Goal: Task Accomplishment & Management: Manage account settings

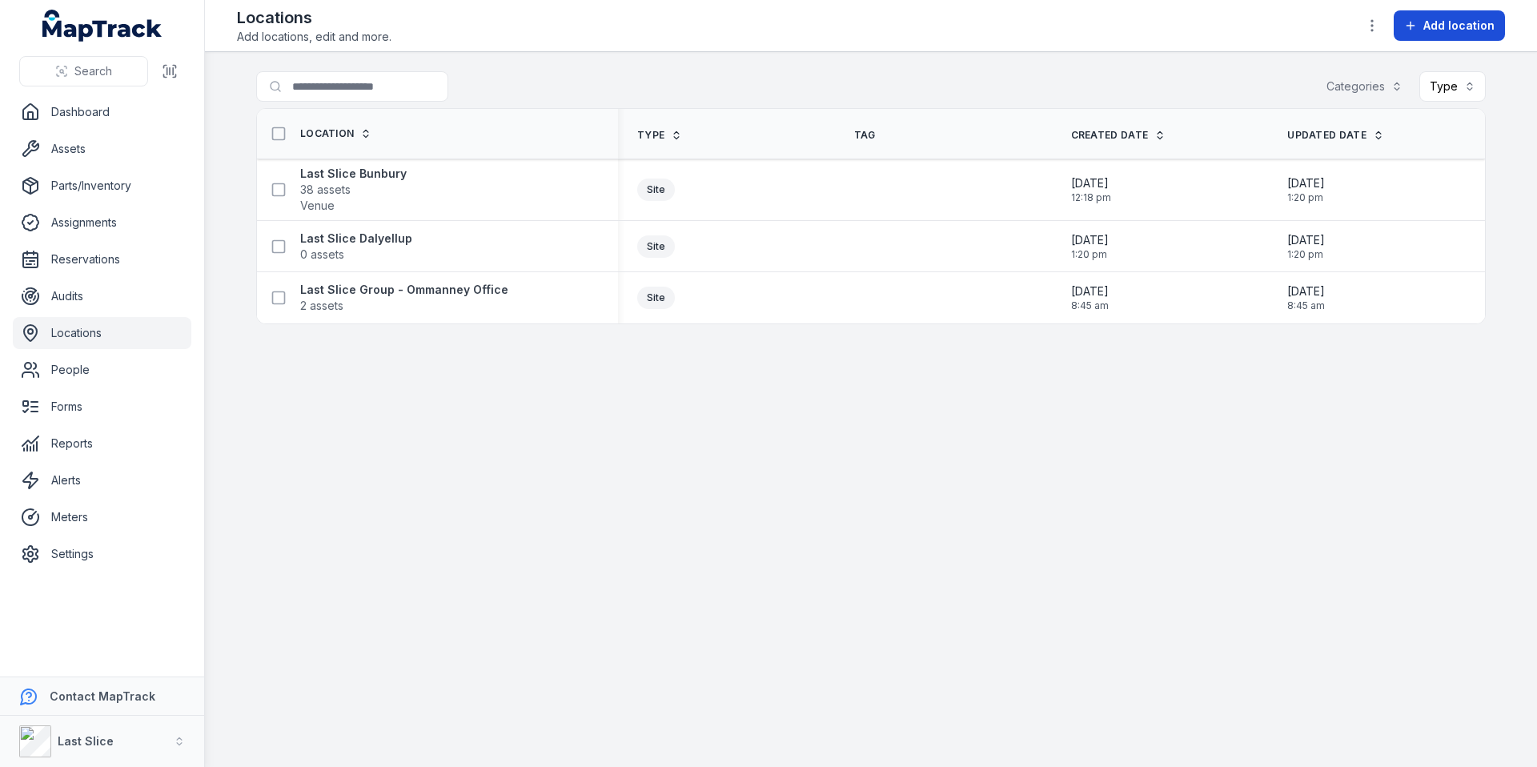
click at [1452, 32] on span "Add location" at bounding box center [1458, 26] width 71 height 16
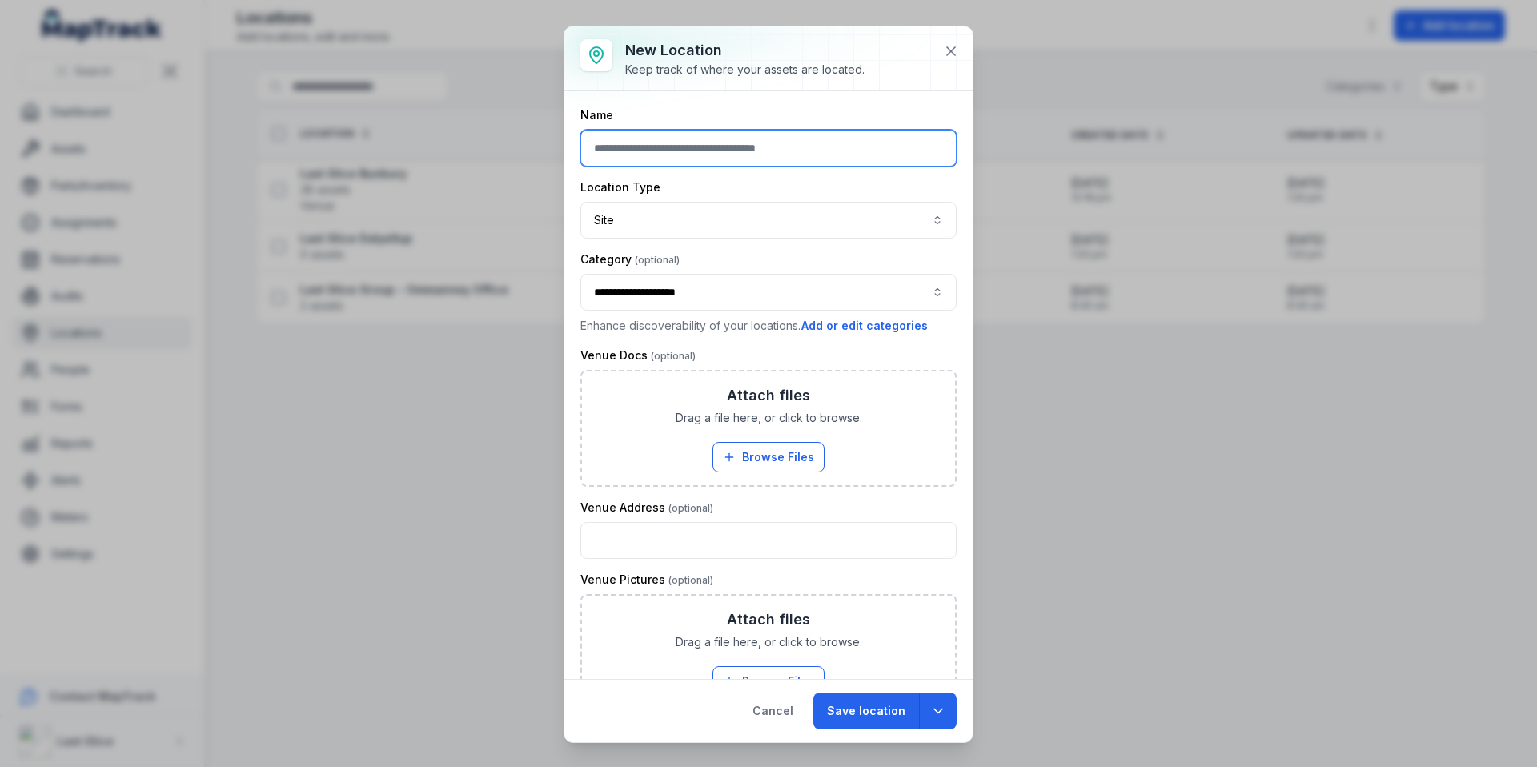
click at [769, 165] on input "text" at bounding box center [768, 148] width 376 height 37
click at [786, 142] on input "text" at bounding box center [768, 148] width 376 height 37
type input "**********"
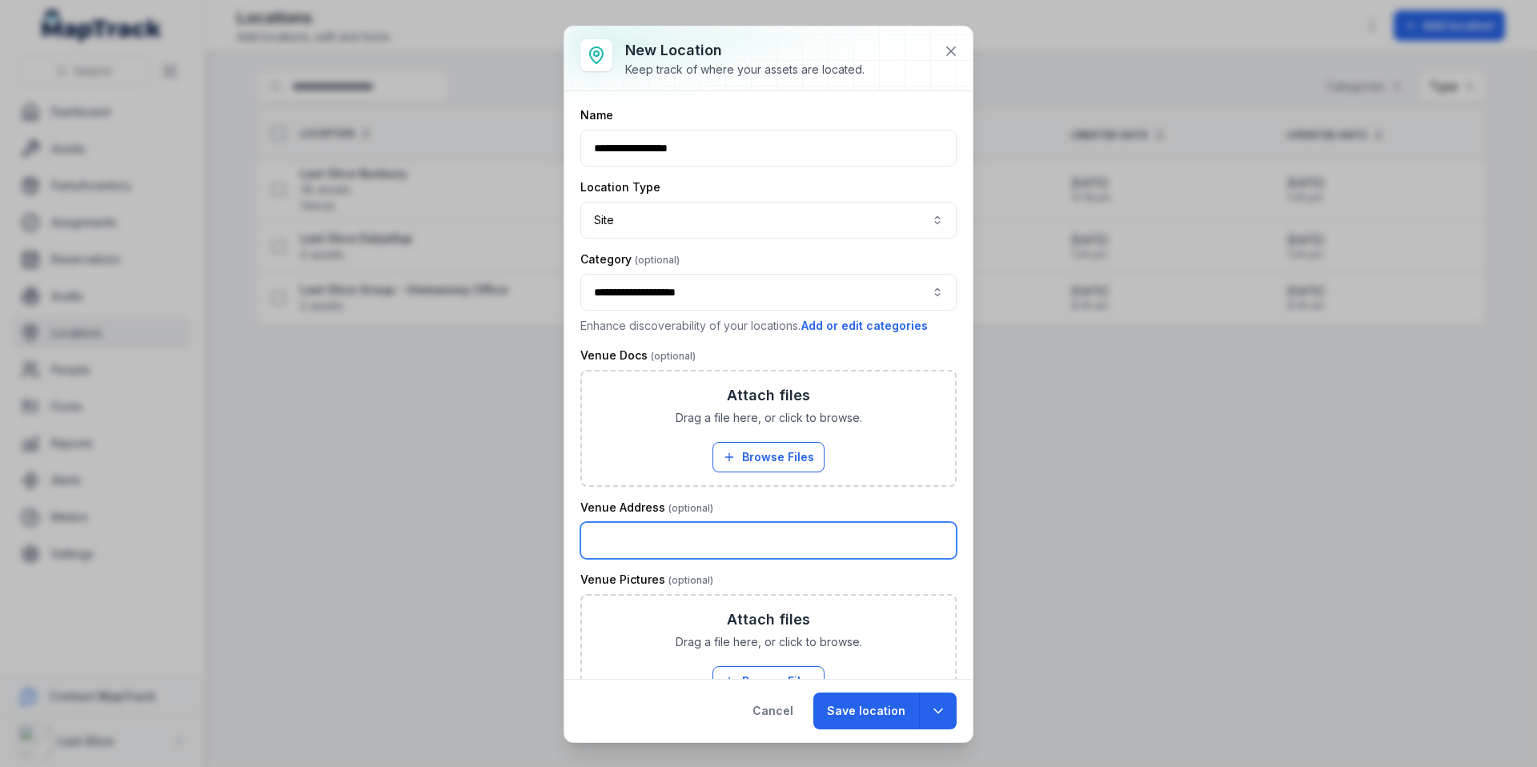
click at [666, 554] on input "text" at bounding box center [768, 540] width 376 height 37
type input "**********"
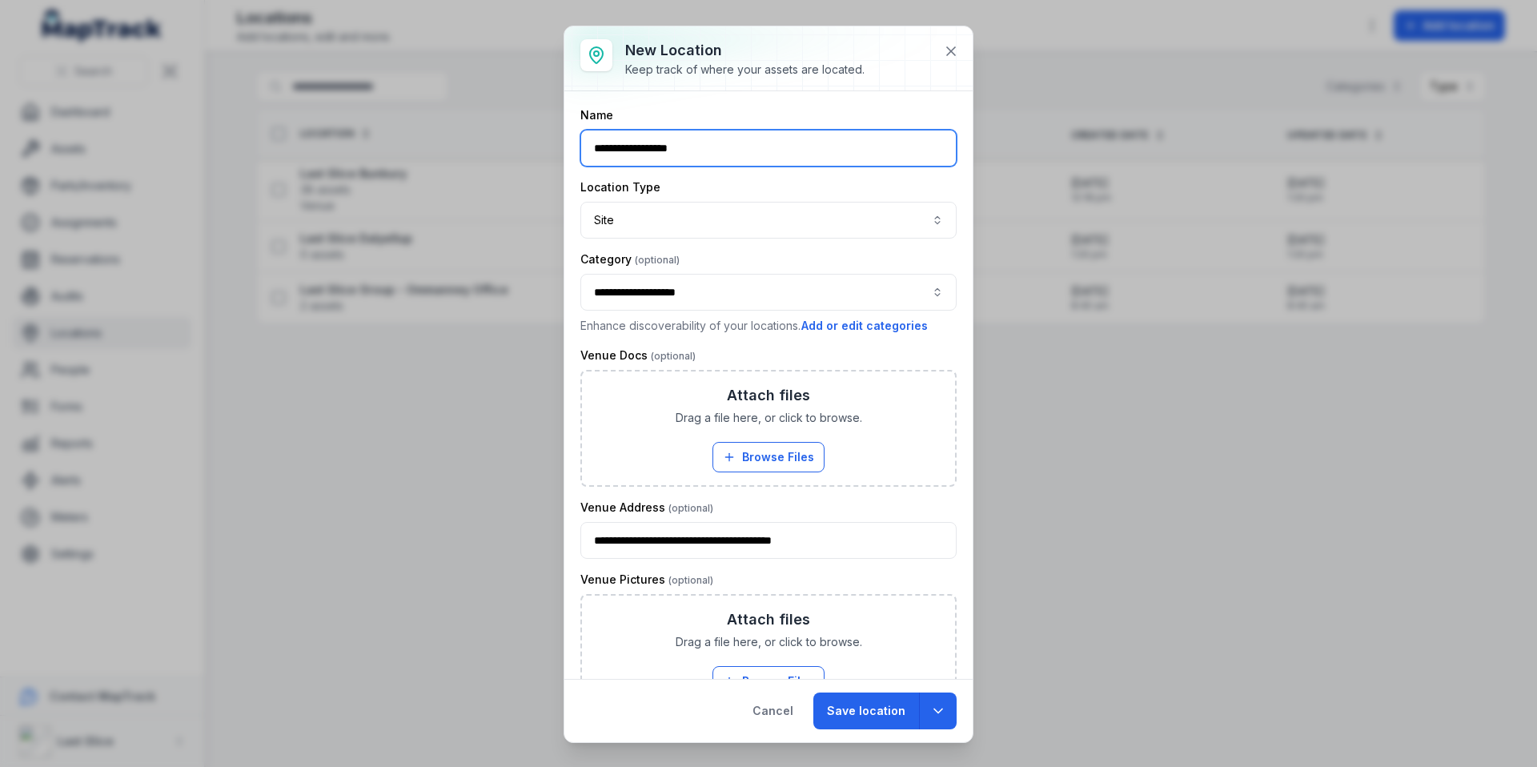
click at [631, 146] on input "**********" at bounding box center [768, 148] width 376 height 37
click at [940, 703] on icon "button" at bounding box center [938, 711] width 16 height 16
type input "**********"
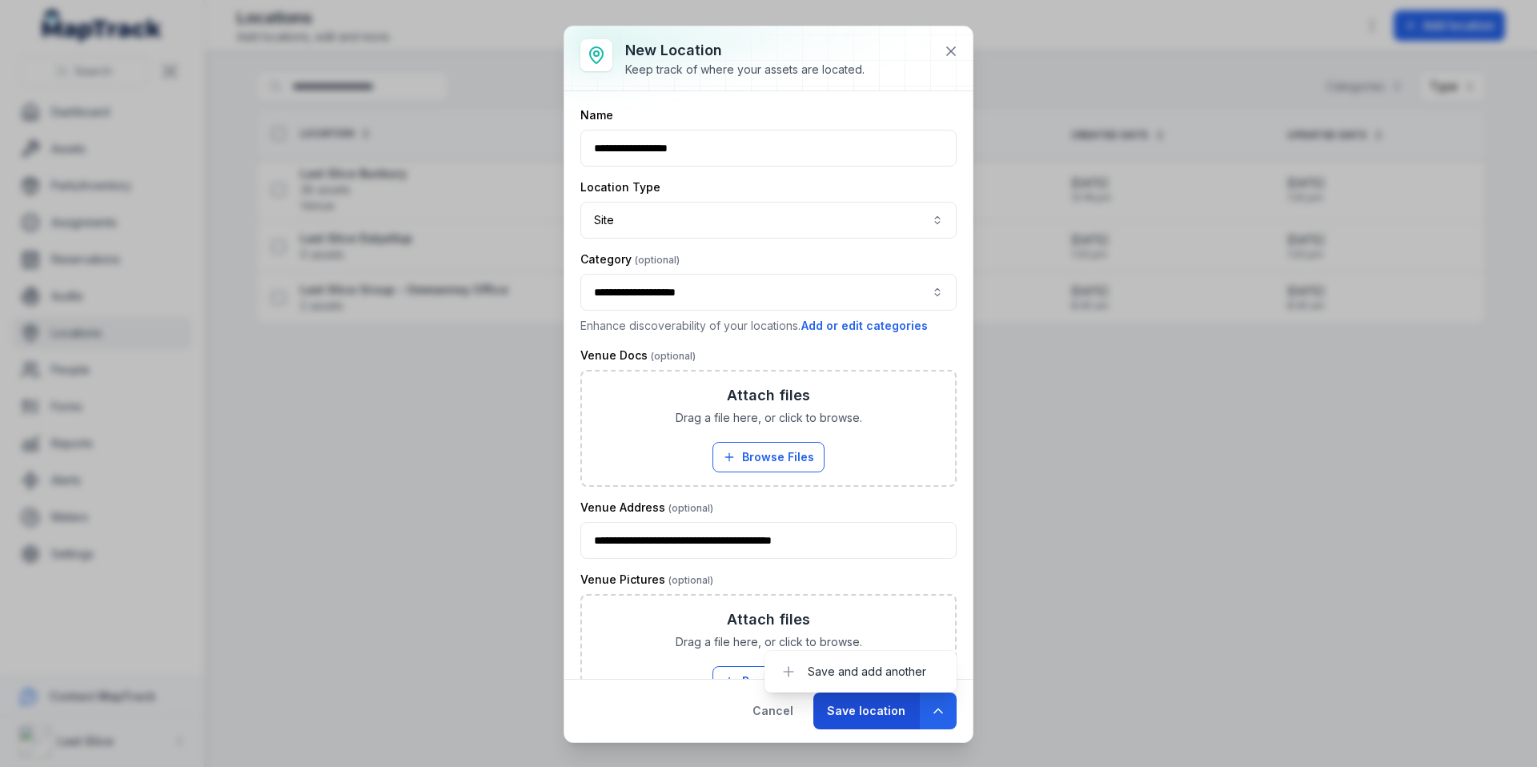
click at [886, 712] on button "Save location" at bounding box center [866, 710] width 106 height 37
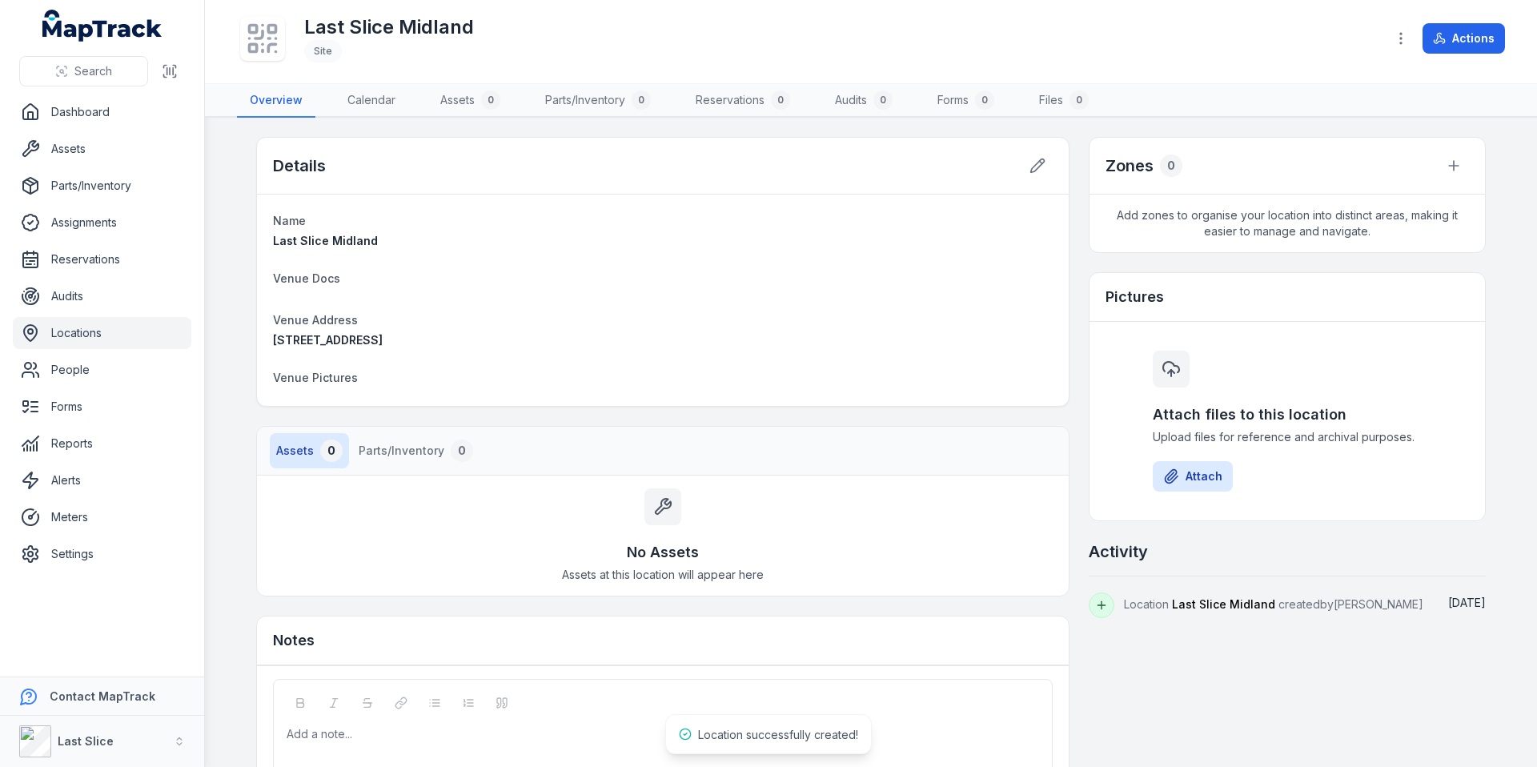
click at [82, 325] on link "Locations" at bounding box center [102, 333] width 179 height 32
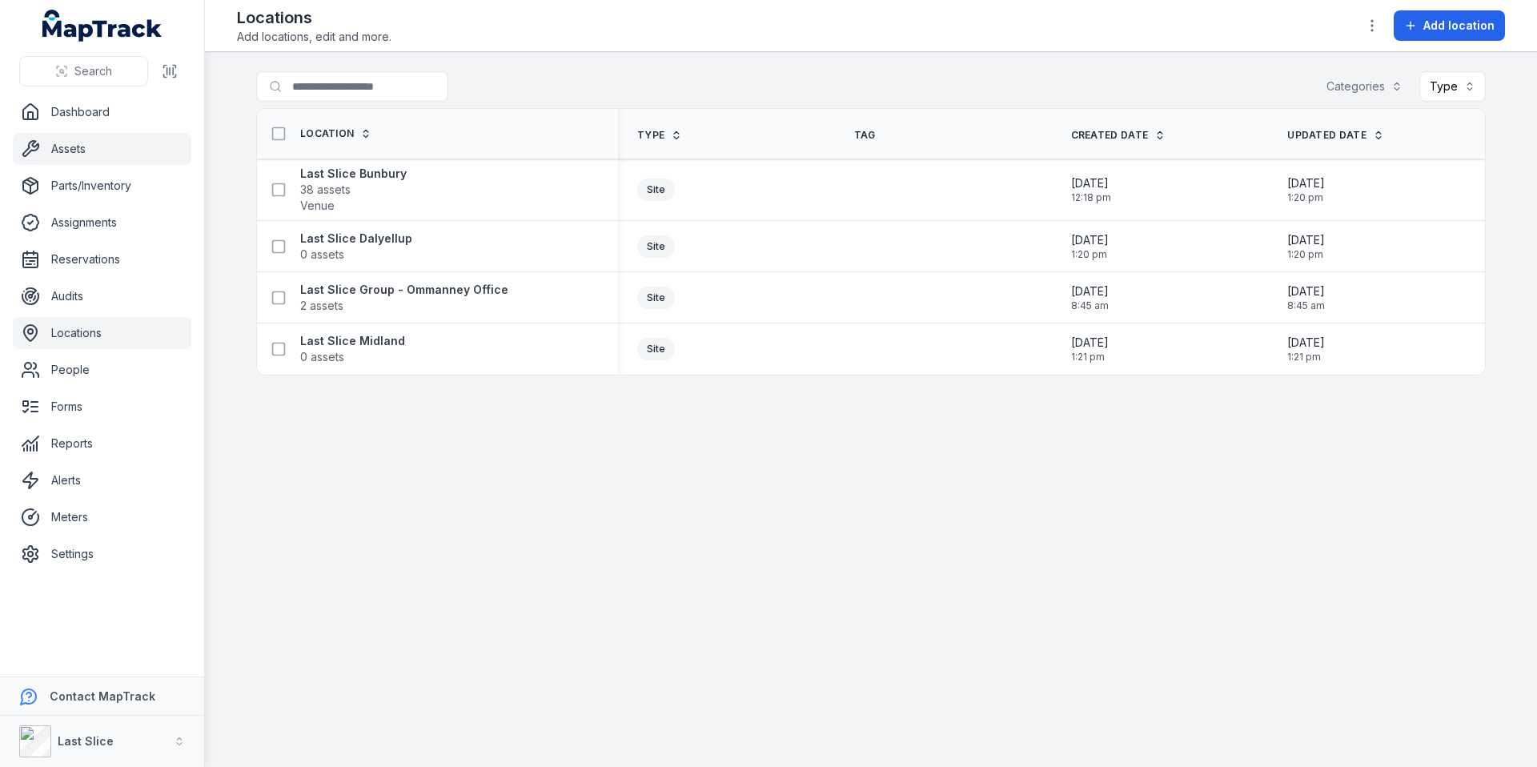
click at [77, 159] on link "Assets" at bounding box center [102, 149] width 179 height 32
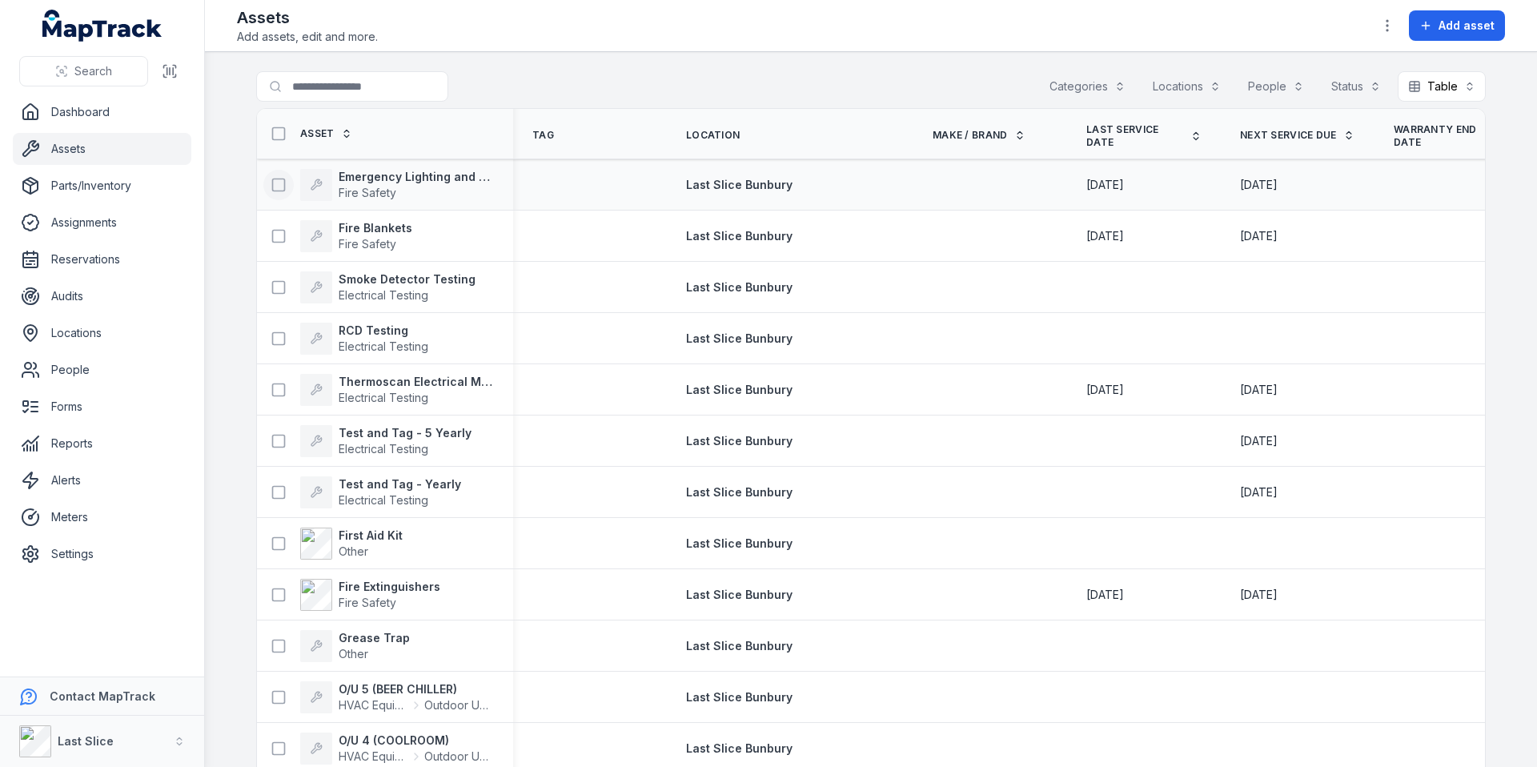
click at [275, 183] on icon at bounding box center [279, 185] width 16 height 16
click at [271, 239] on icon at bounding box center [279, 236] width 16 height 16
click at [272, 286] on icon at bounding box center [279, 287] width 16 height 16
click at [279, 335] on rect at bounding box center [279, 338] width 12 height 12
click at [274, 384] on icon at bounding box center [279, 390] width 16 height 16
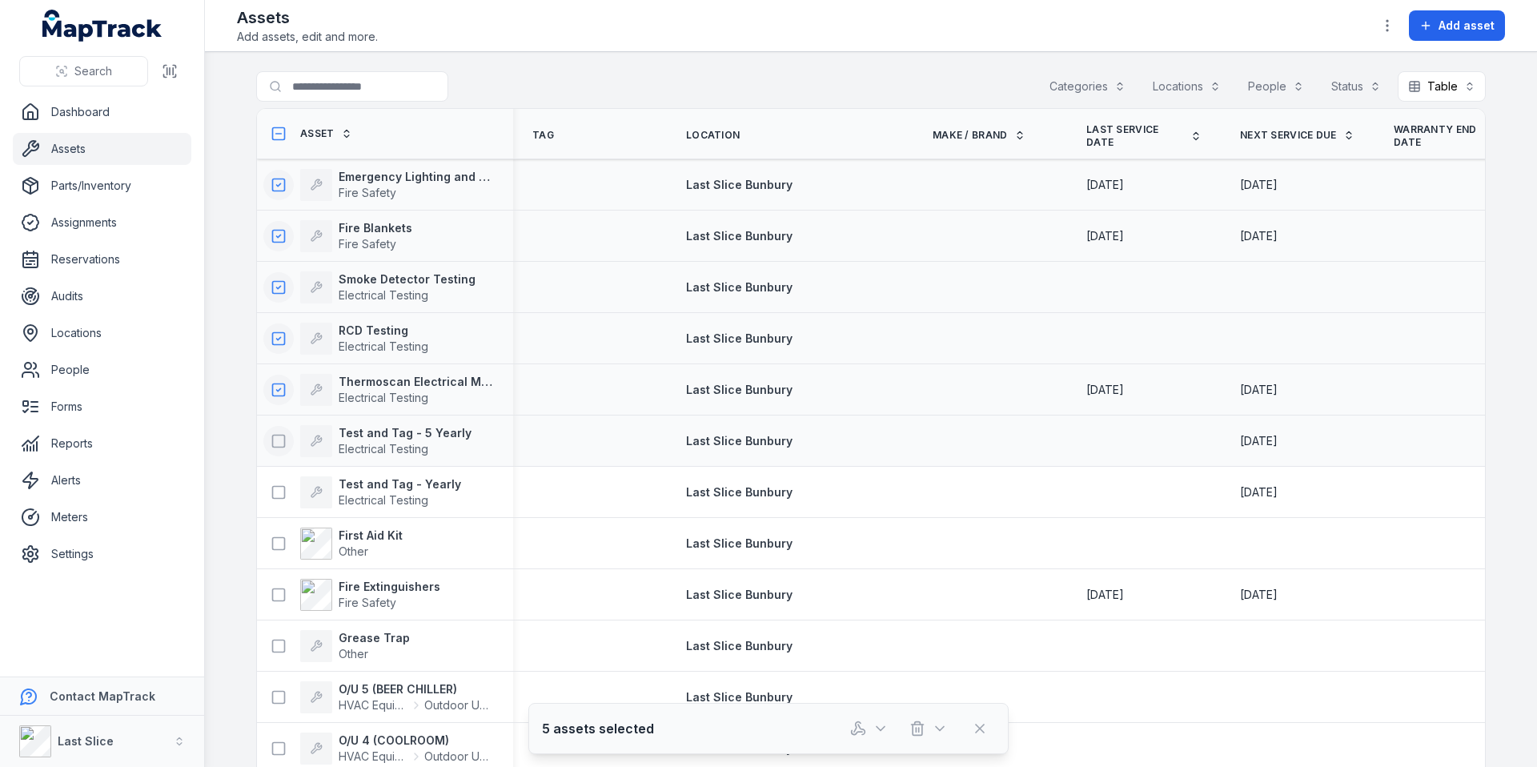
click at [273, 435] on icon at bounding box center [279, 441] width 16 height 16
click at [279, 488] on icon at bounding box center [279, 492] width 16 height 16
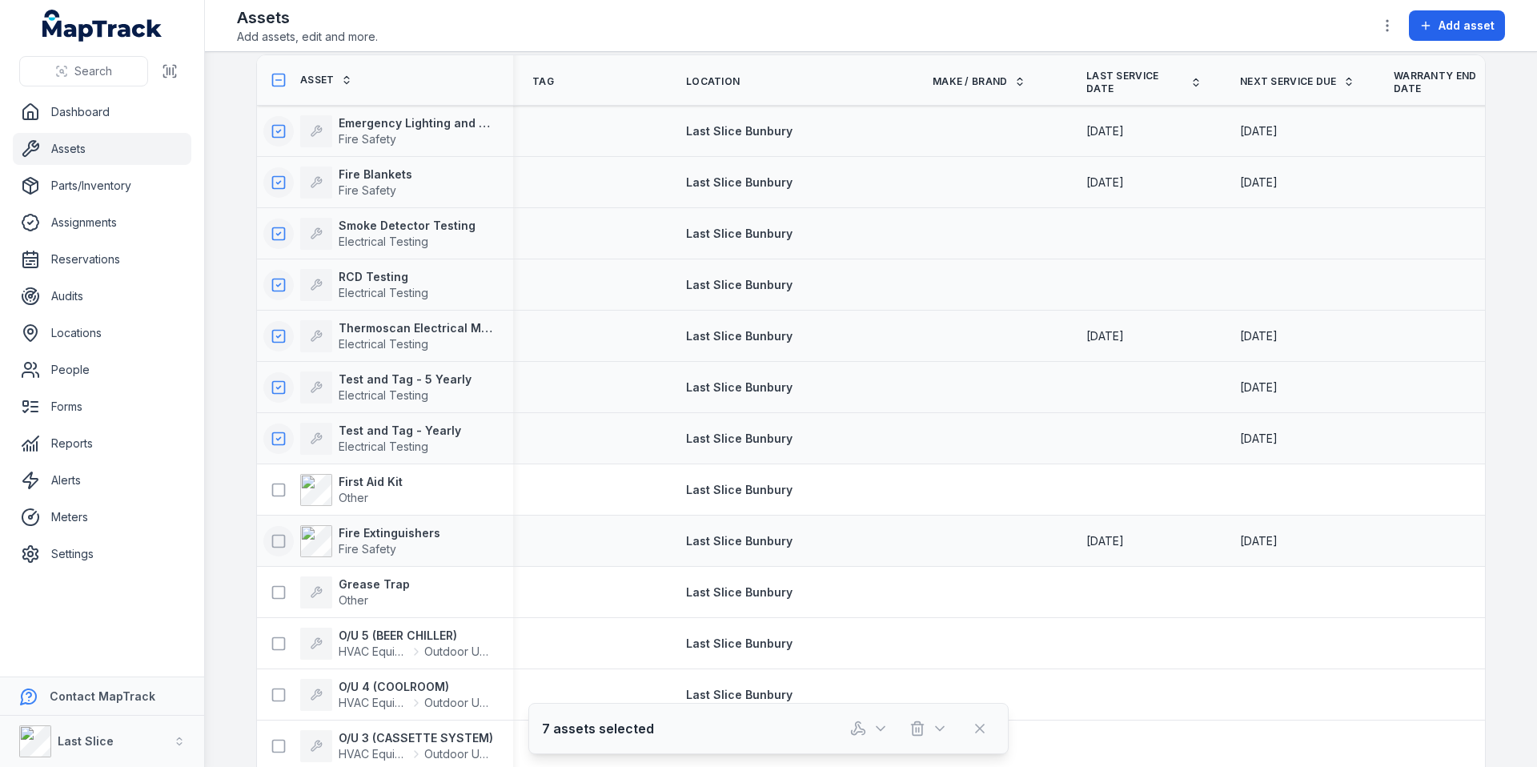
scroll to position [82, 0]
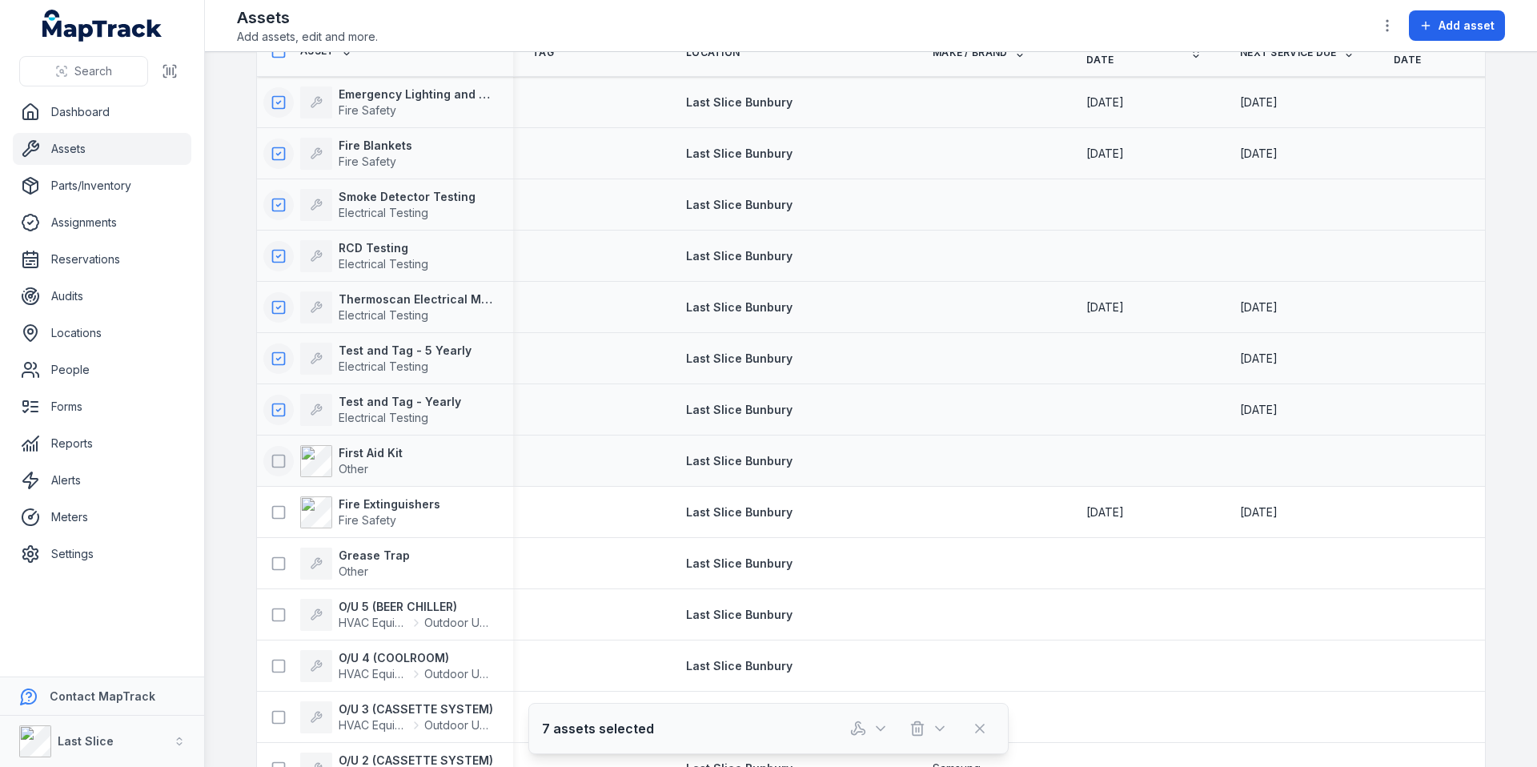
click at [273, 456] on icon at bounding box center [279, 461] width 16 height 16
click at [271, 509] on icon at bounding box center [279, 512] width 16 height 16
click at [273, 564] on icon at bounding box center [279, 564] width 16 height 16
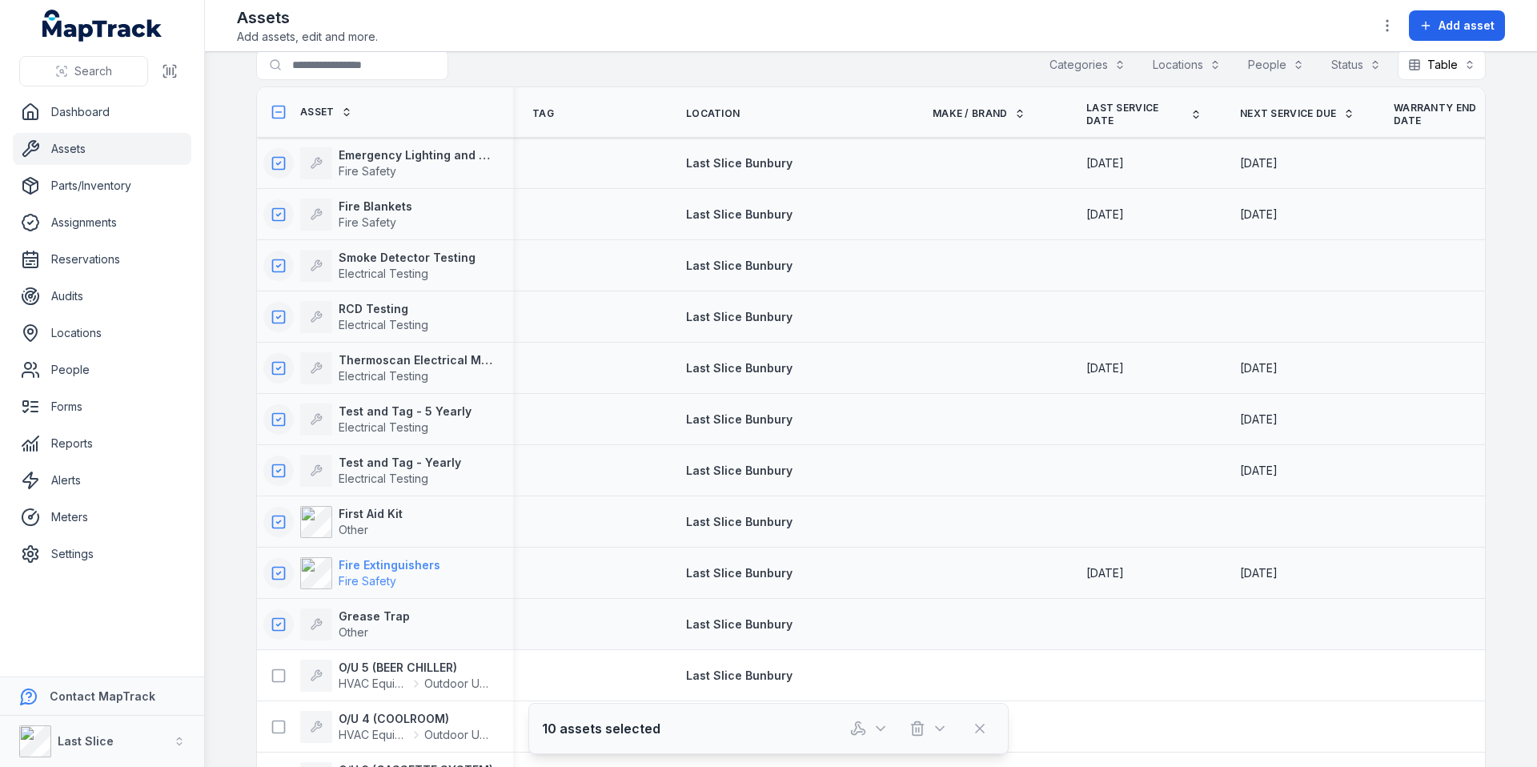
scroll to position [0, 0]
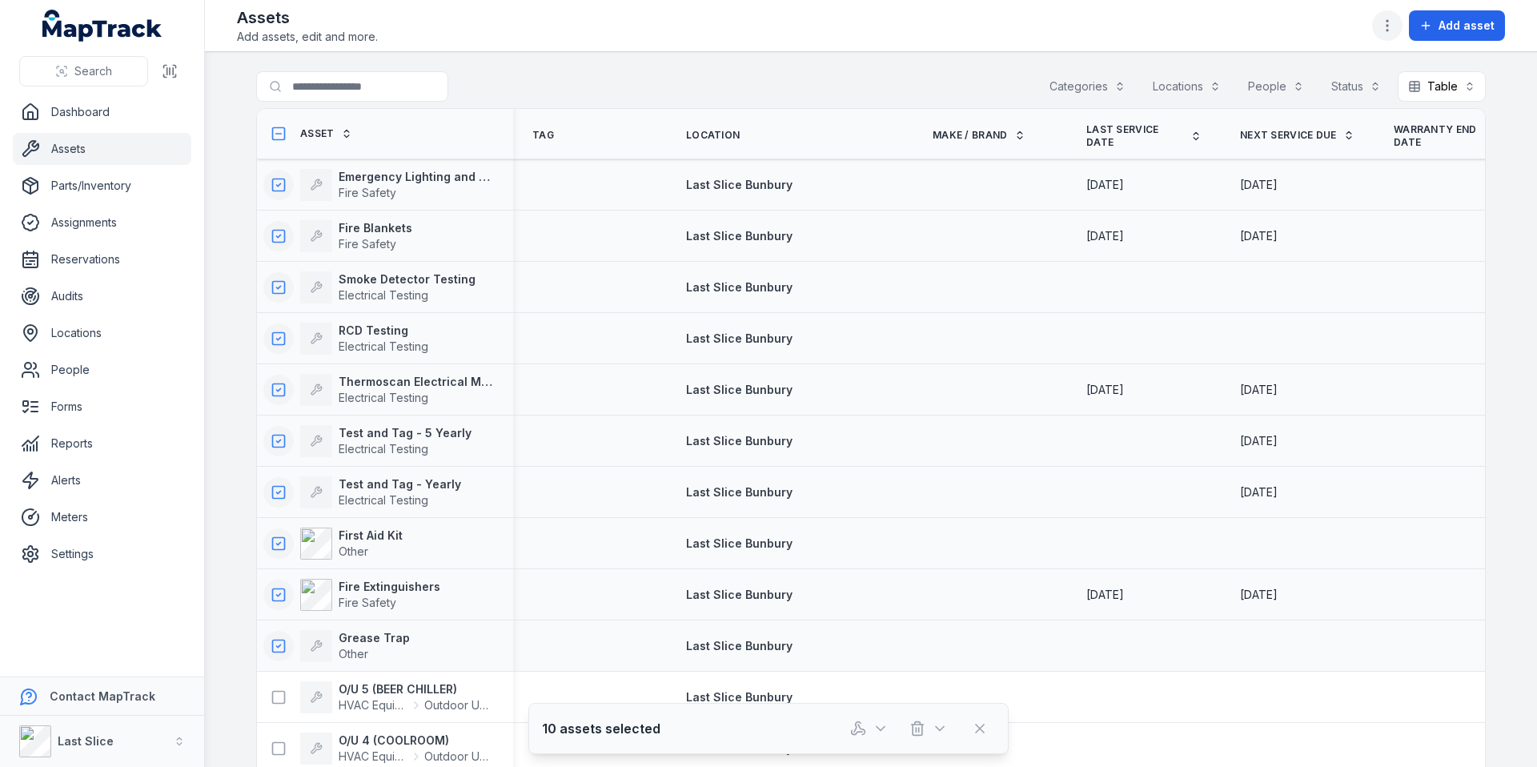
click at [1395, 19] on icon "button" at bounding box center [1387, 26] width 16 height 16
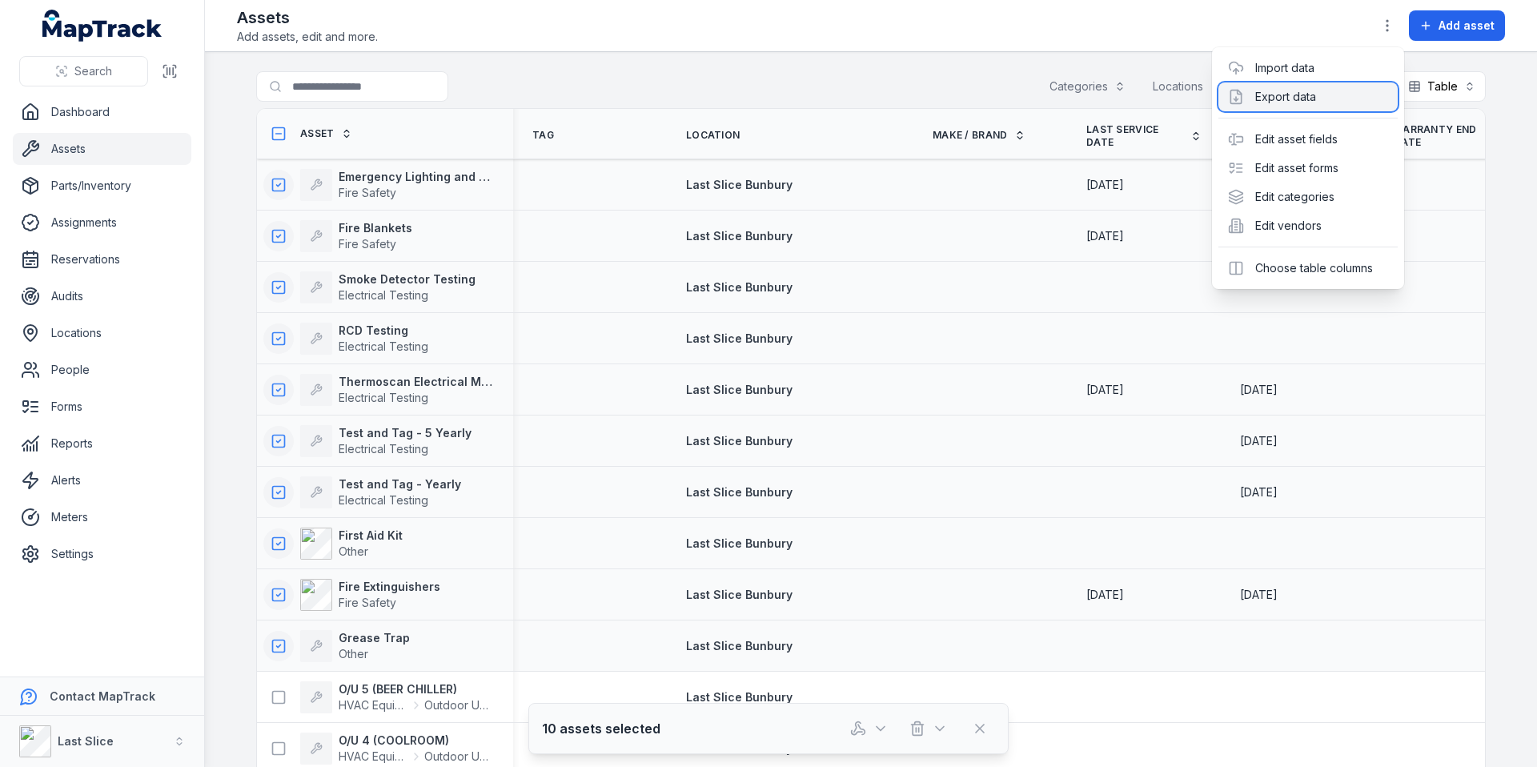
click at [1344, 97] on div "Export data" at bounding box center [1307, 96] width 179 height 29
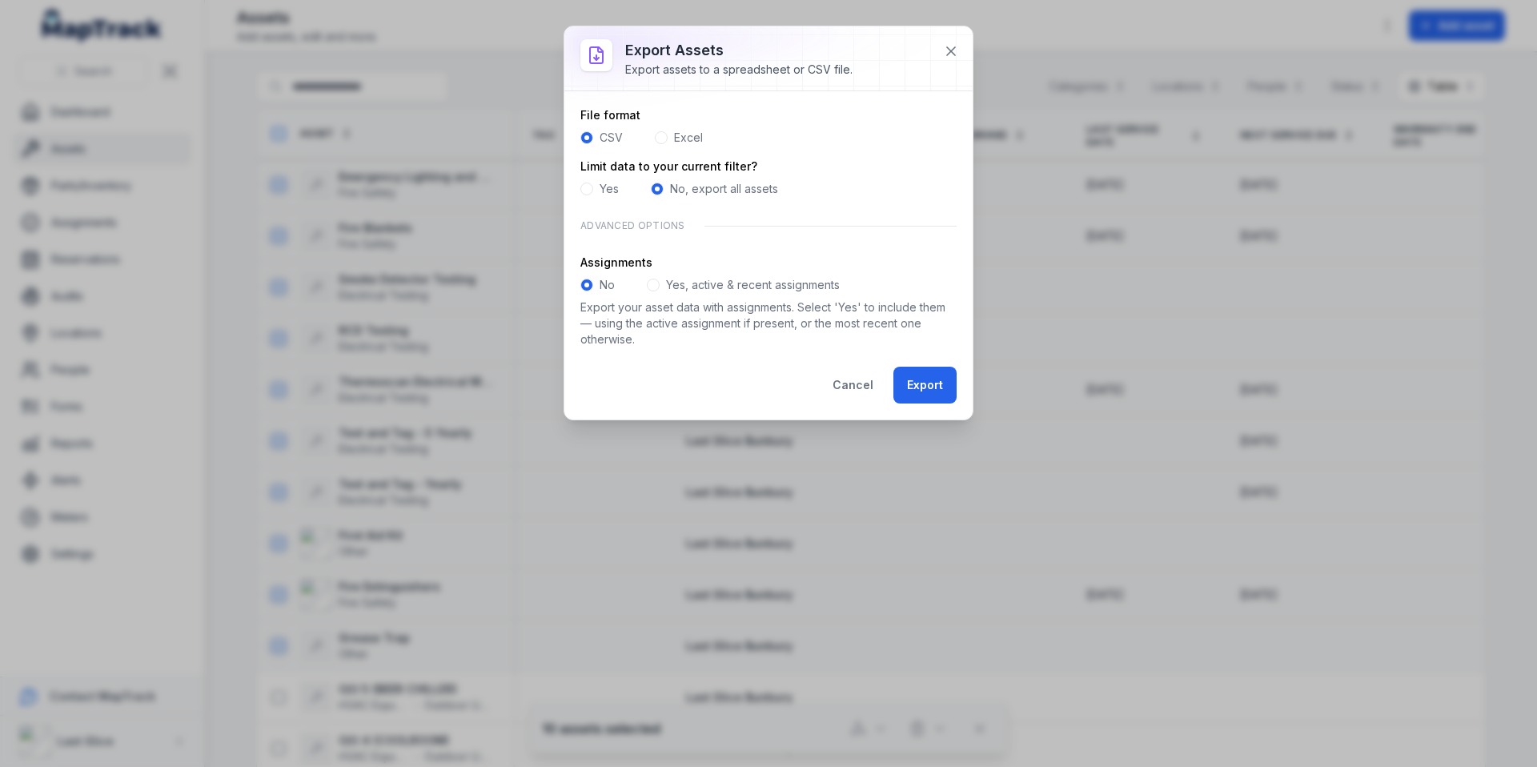
click at [586, 187] on span at bounding box center [586, 189] width 13 height 13
click at [917, 384] on button "Export" at bounding box center [924, 385] width 63 height 37
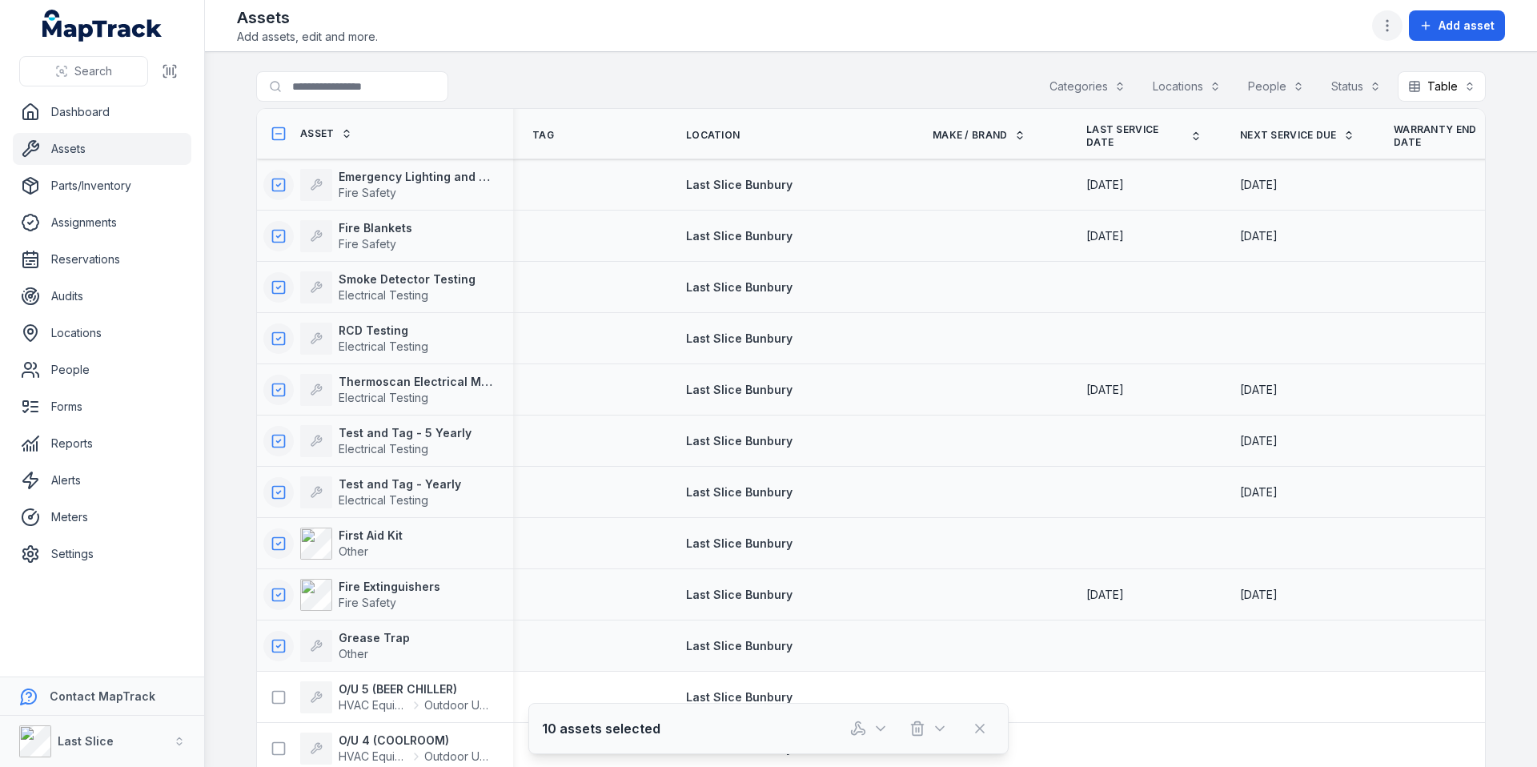
click at [1393, 26] on icon "button" at bounding box center [1387, 26] width 16 height 16
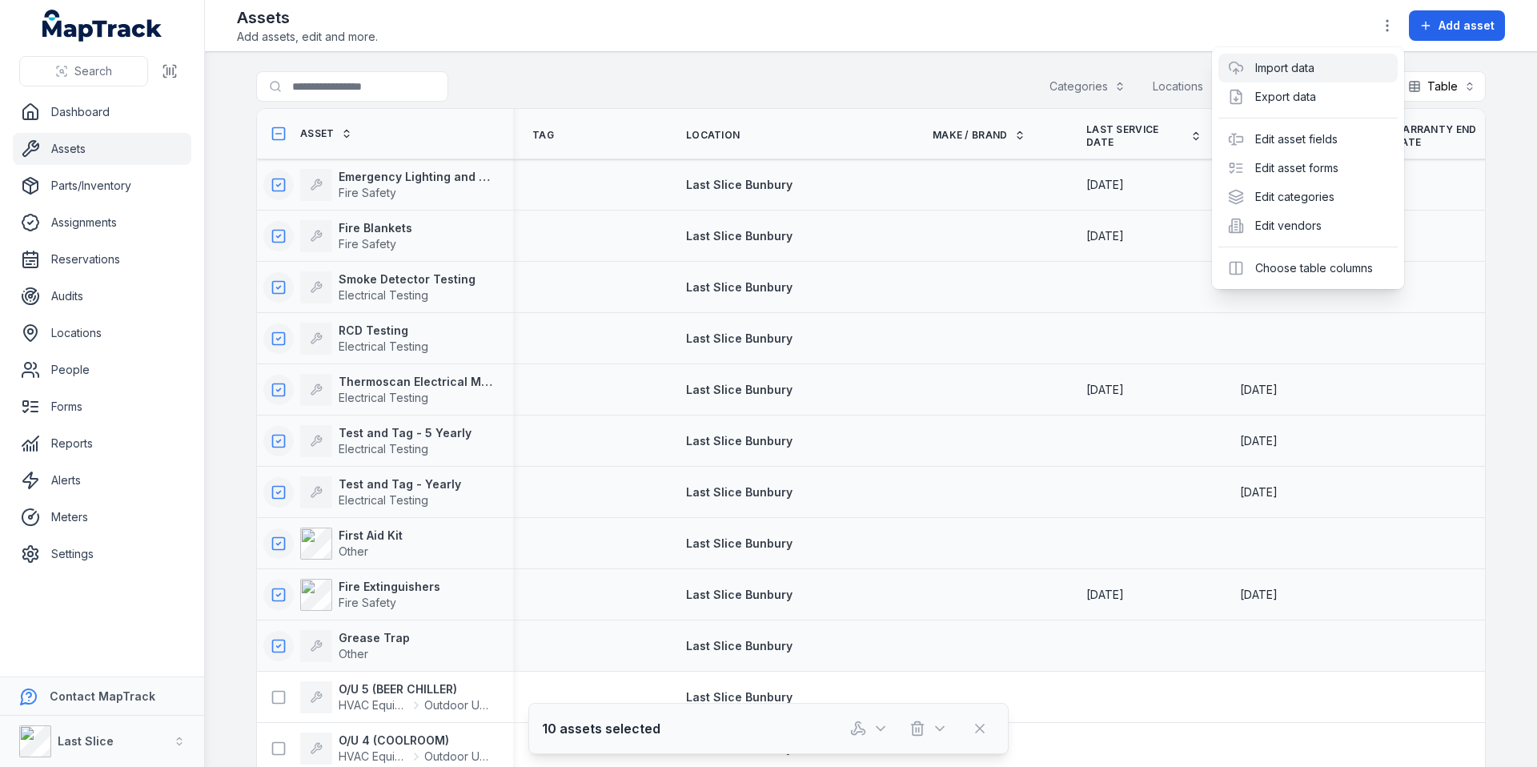
click at [1314, 66] on link "Import data" at bounding box center [1284, 68] width 59 height 16
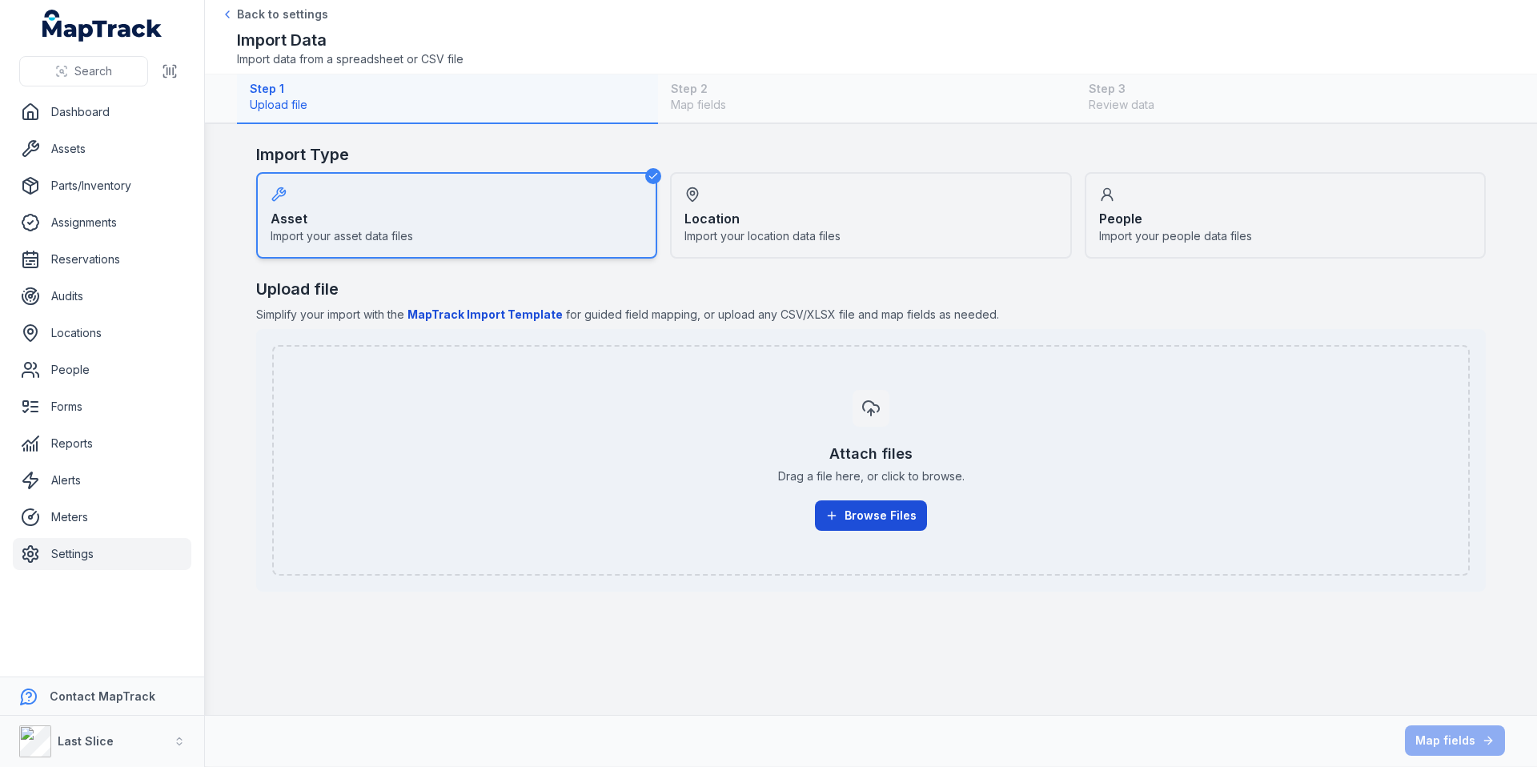
click at [850, 516] on button "Browse Files" at bounding box center [871, 515] width 112 height 30
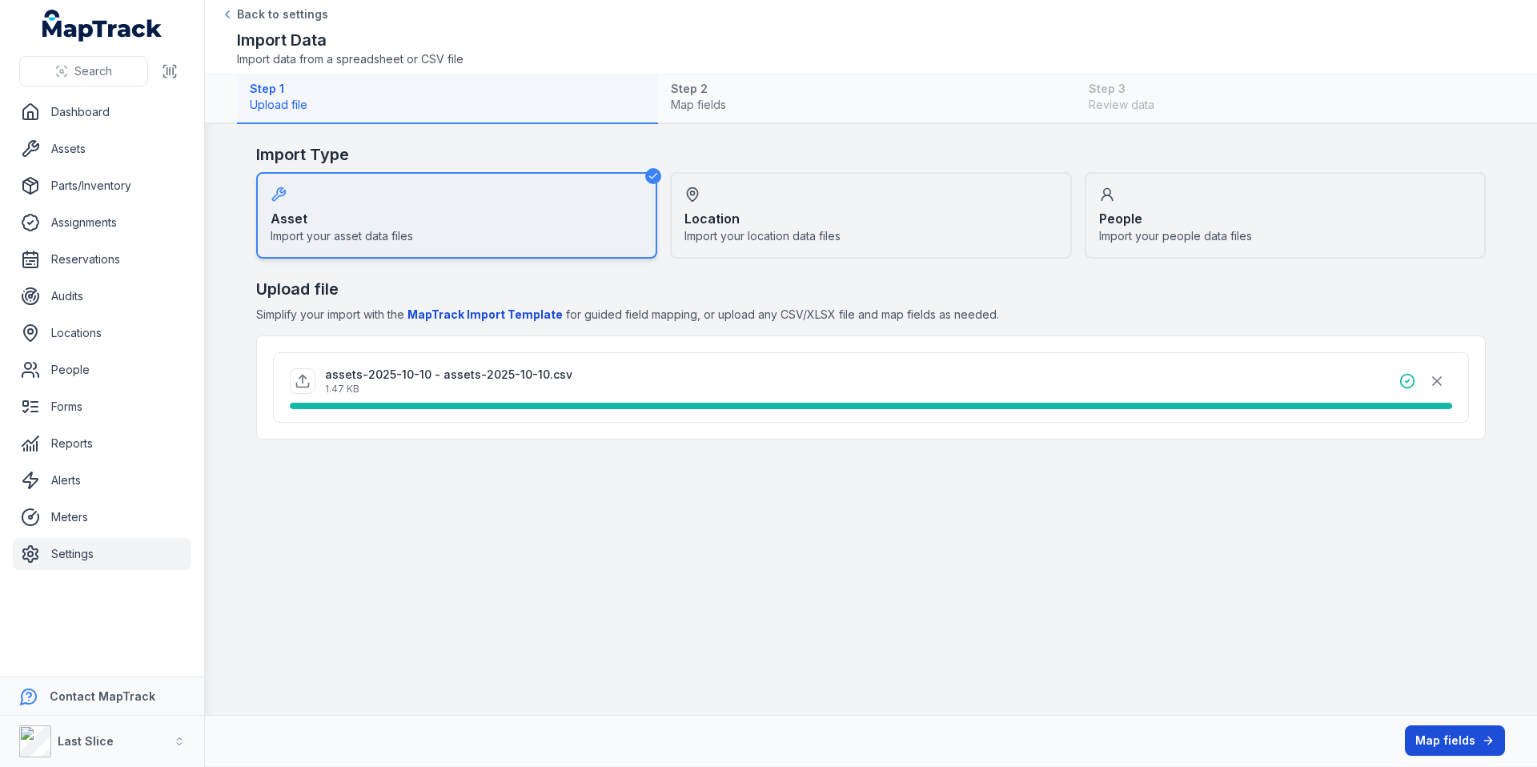
click at [1448, 736] on button "Map fields" at bounding box center [1455, 740] width 100 height 30
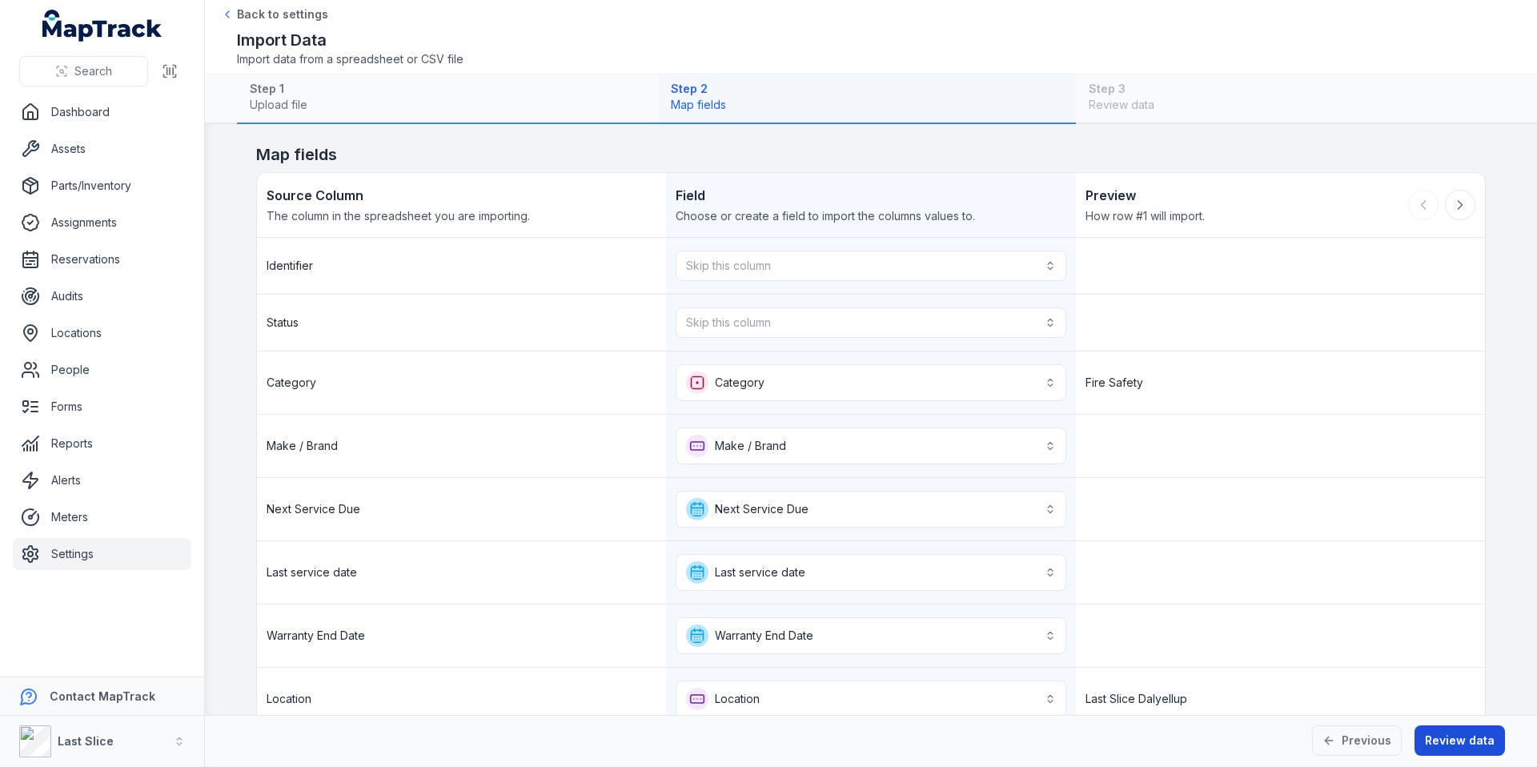
click at [1455, 740] on button "Review data" at bounding box center [1459, 740] width 90 height 30
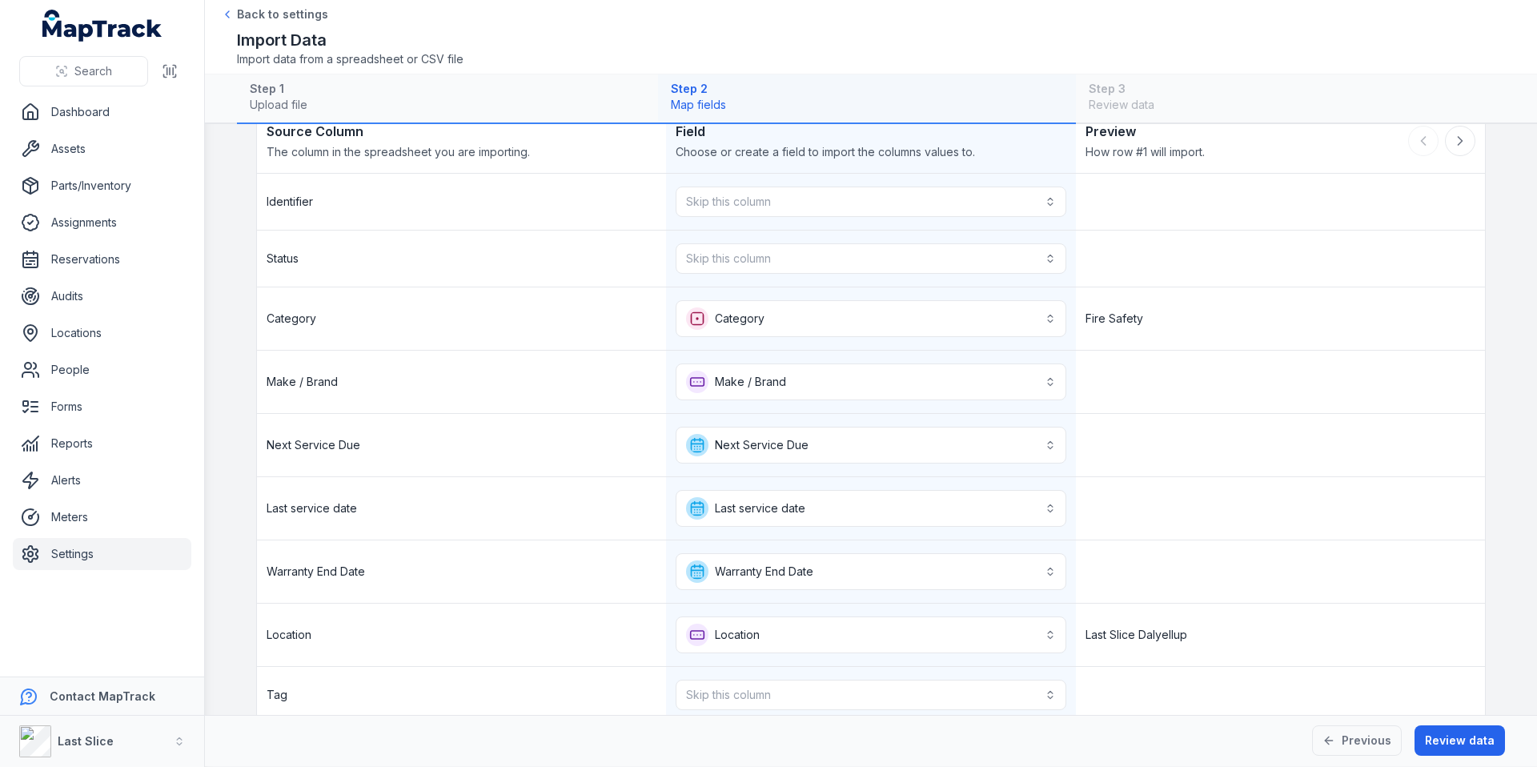
scroll to position [118, 0]
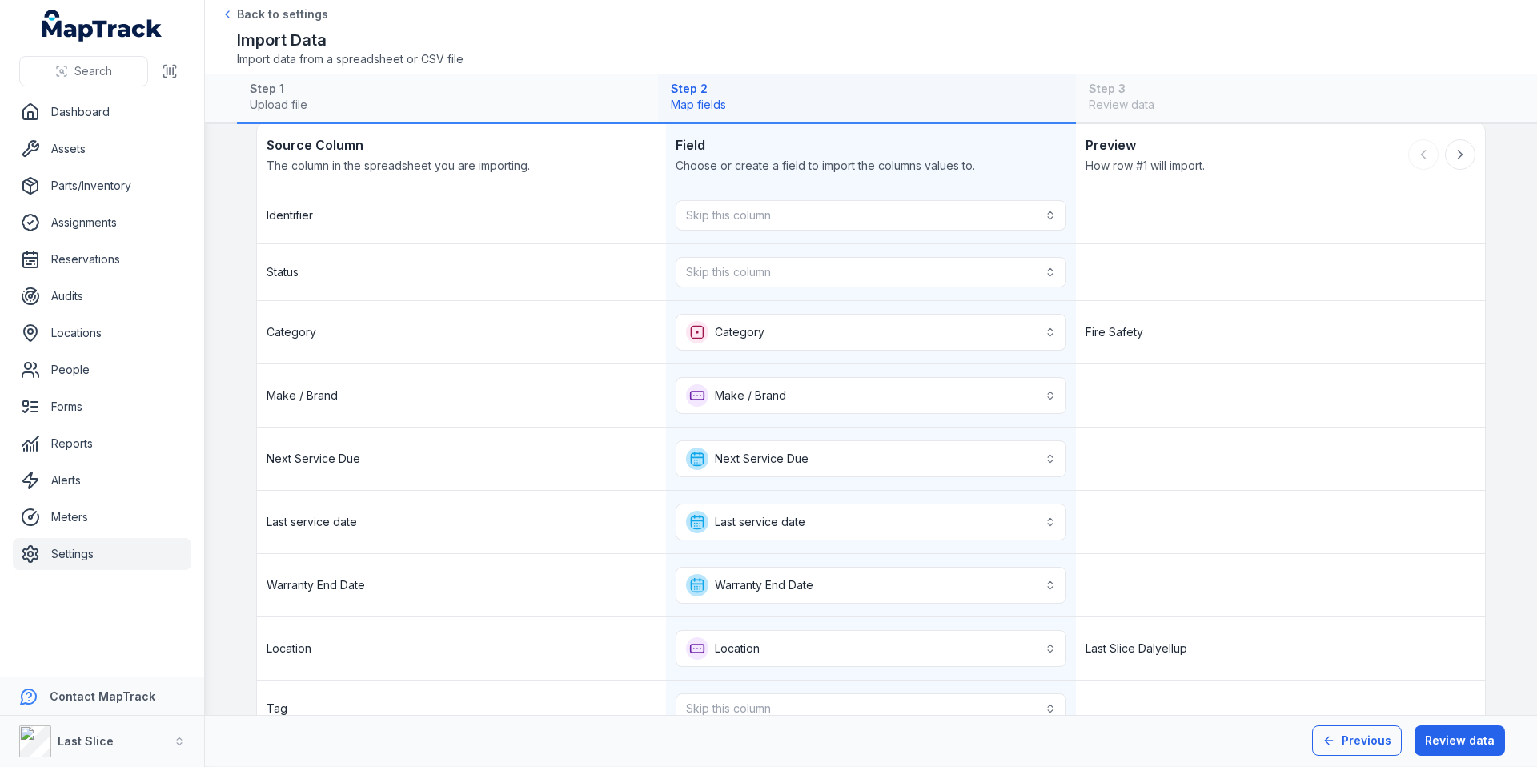
click at [1352, 739] on button "Previous" at bounding box center [1357, 740] width 90 height 30
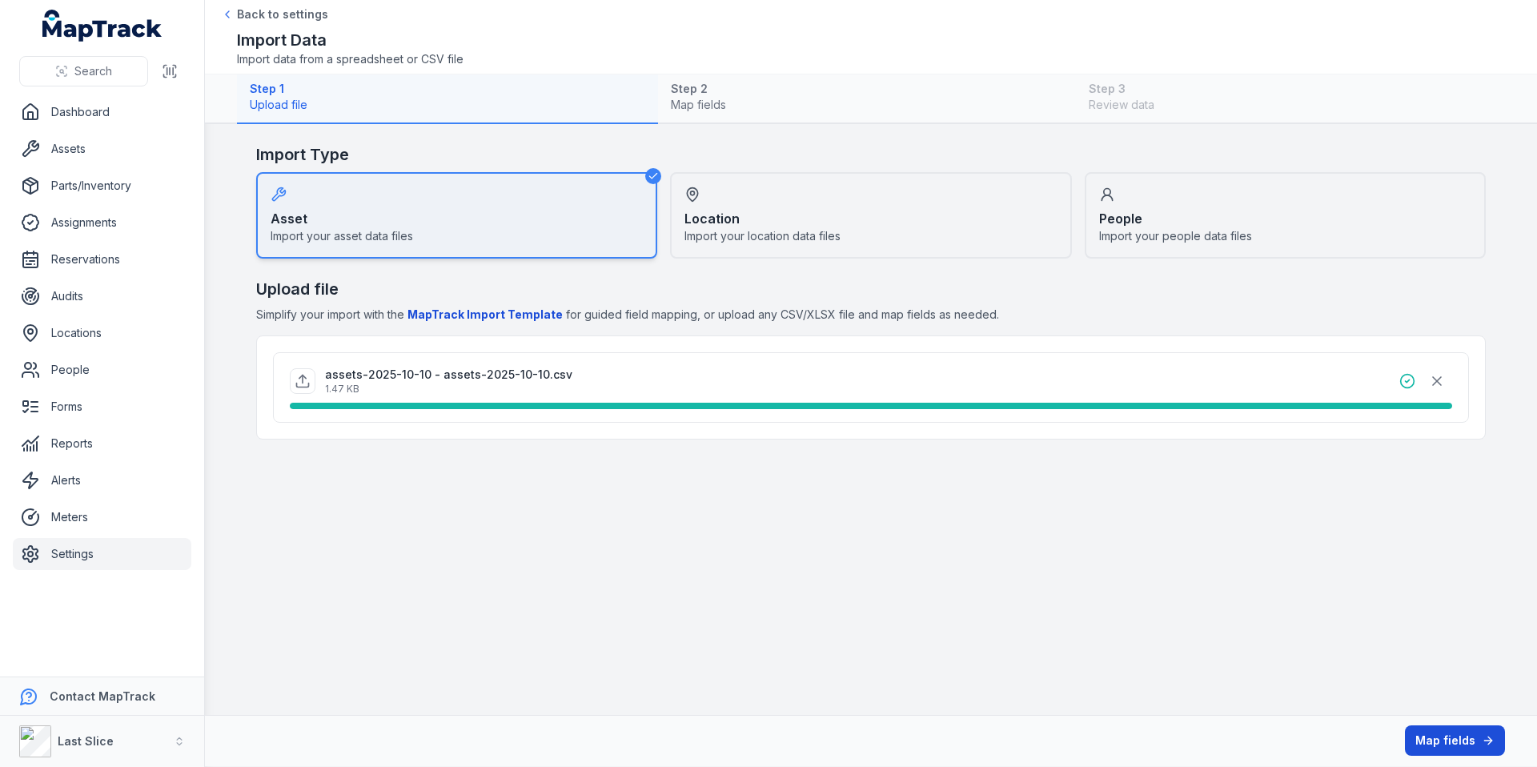
click at [1439, 739] on button "Map fields" at bounding box center [1455, 740] width 100 height 30
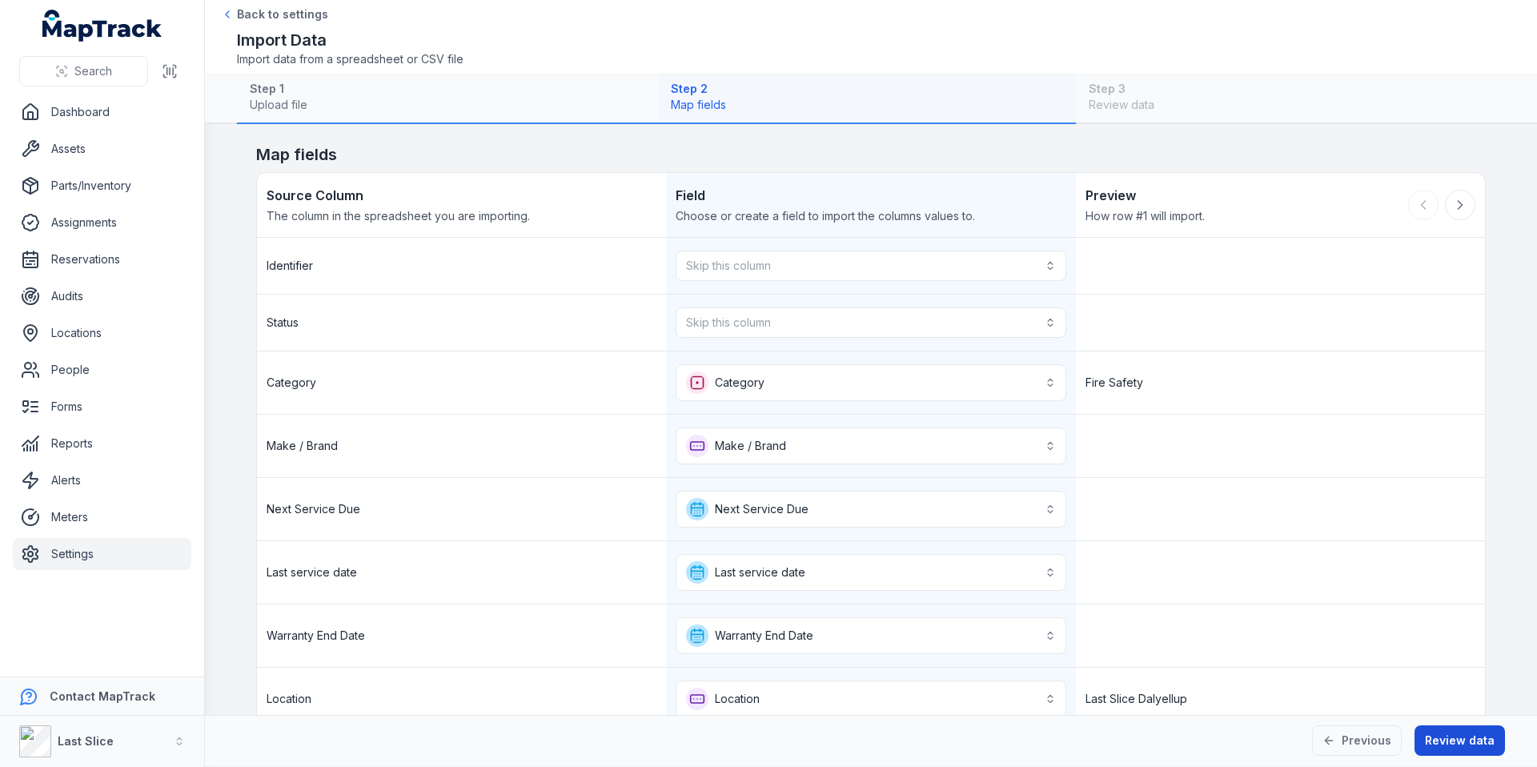
click at [1438, 740] on button "Review data" at bounding box center [1459, 740] width 90 height 30
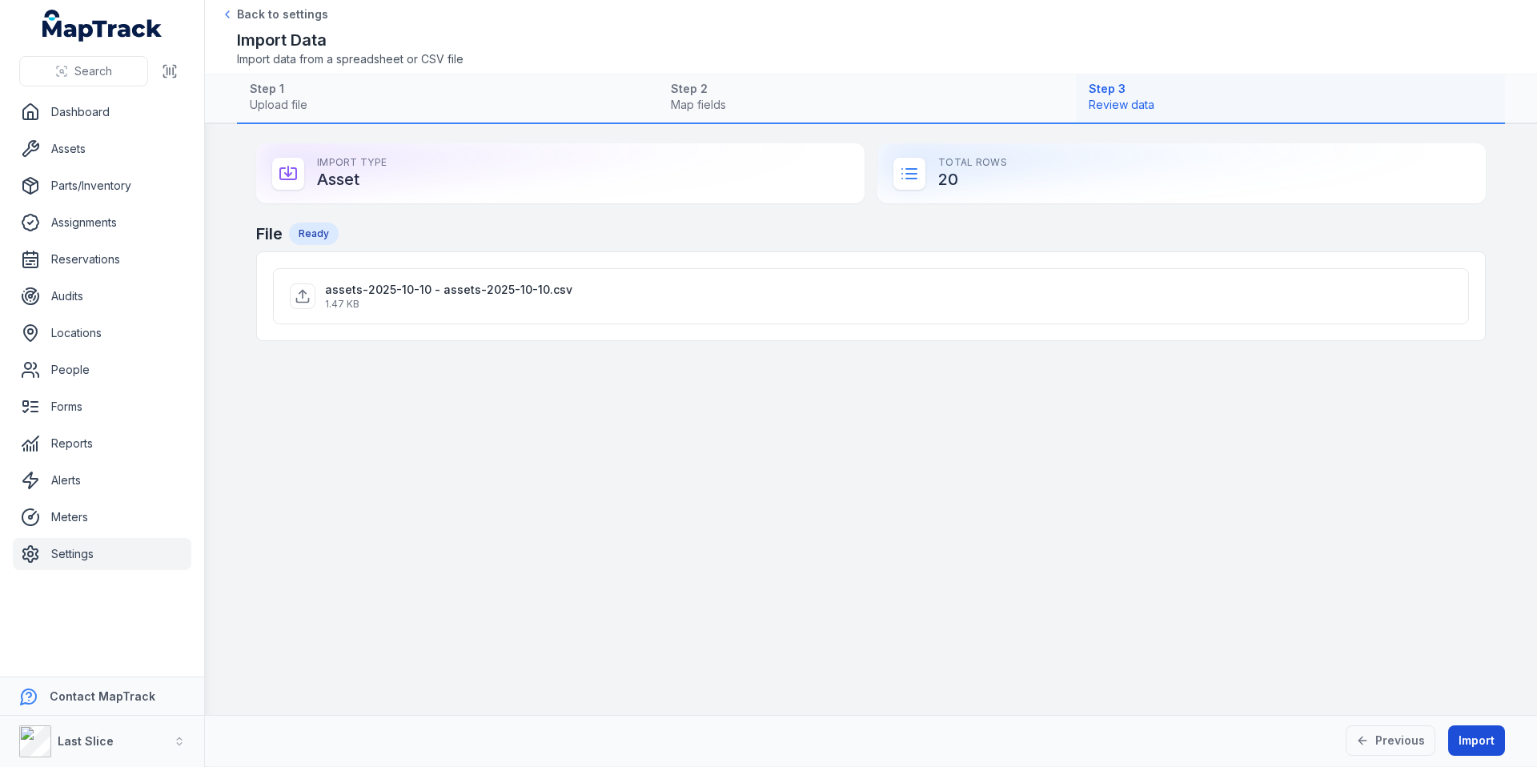
click at [1471, 738] on button "Import" at bounding box center [1476, 740] width 57 height 30
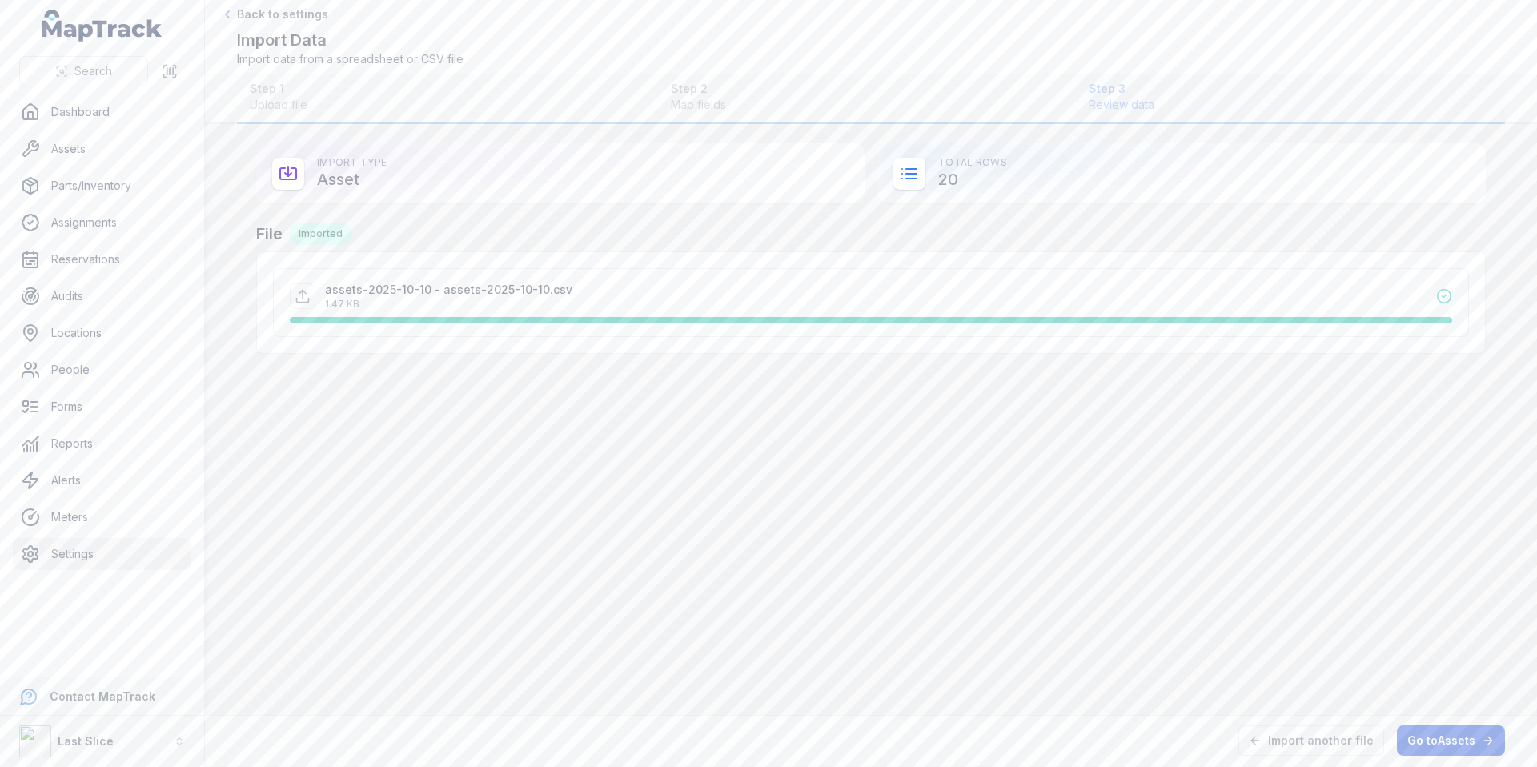
click at [1419, 742] on link "Go to Assets" at bounding box center [1451, 740] width 108 height 30
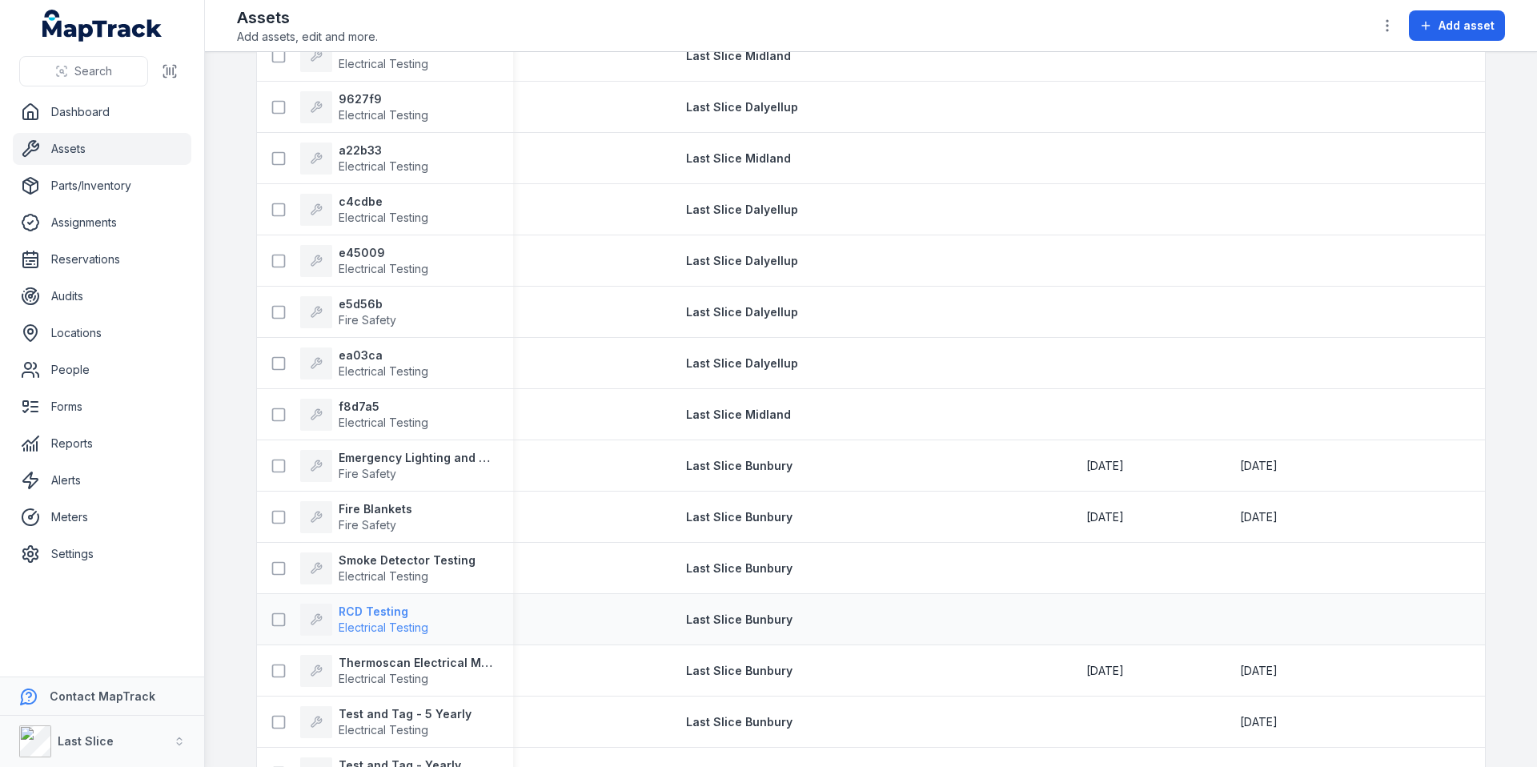
scroll to position [584, 0]
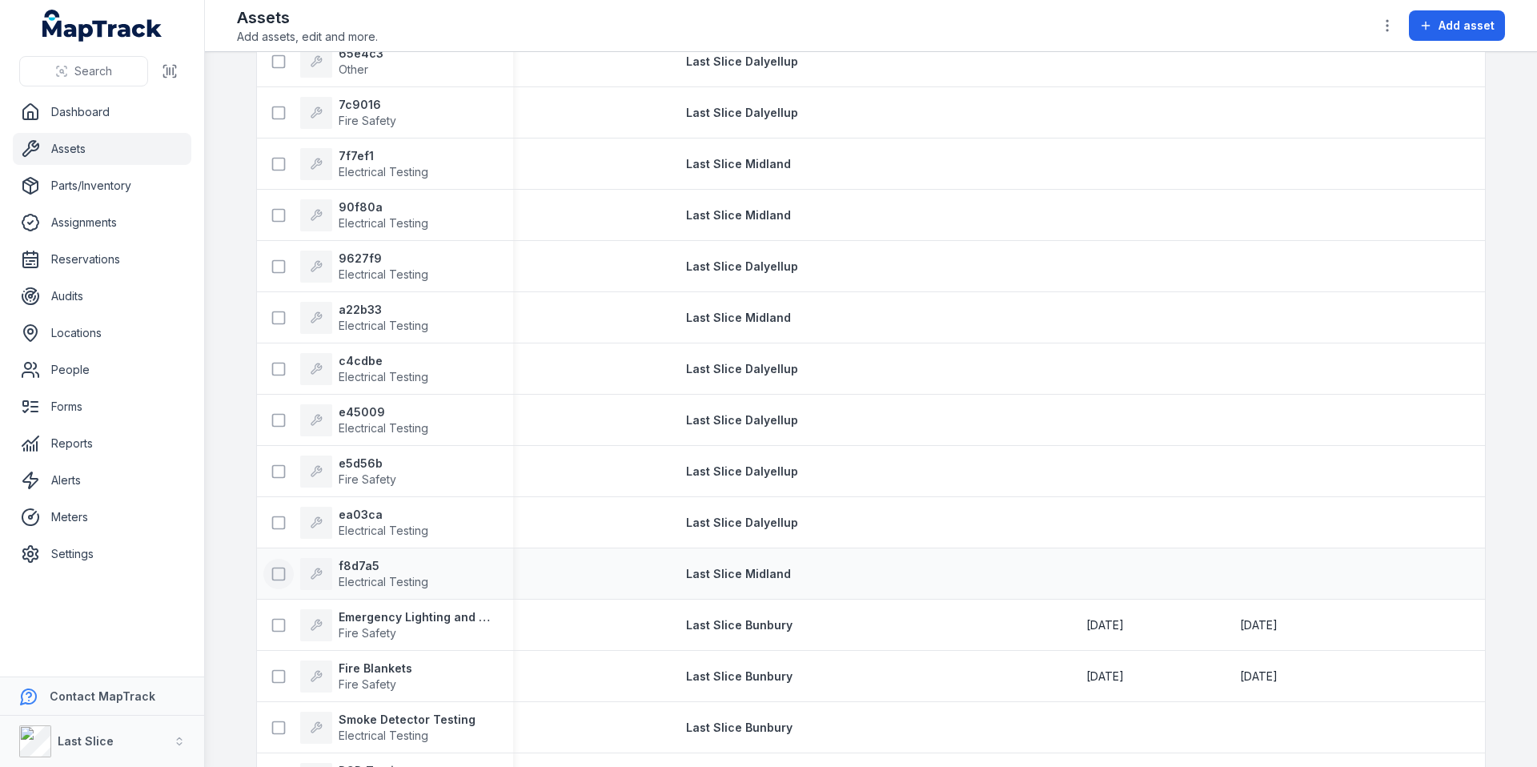
click at [271, 569] on icon at bounding box center [279, 574] width 16 height 16
click at [271, 521] on icon at bounding box center [279, 523] width 16 height 16
click at [272, 463] on icon at bounding box center [279, 471] width 16 height 16
click at [275, 430] on button at bounding box center [278, 420] width 30 height 30
click at [273, 369] on icon at bounding box center [279, 369] width 16 height 16
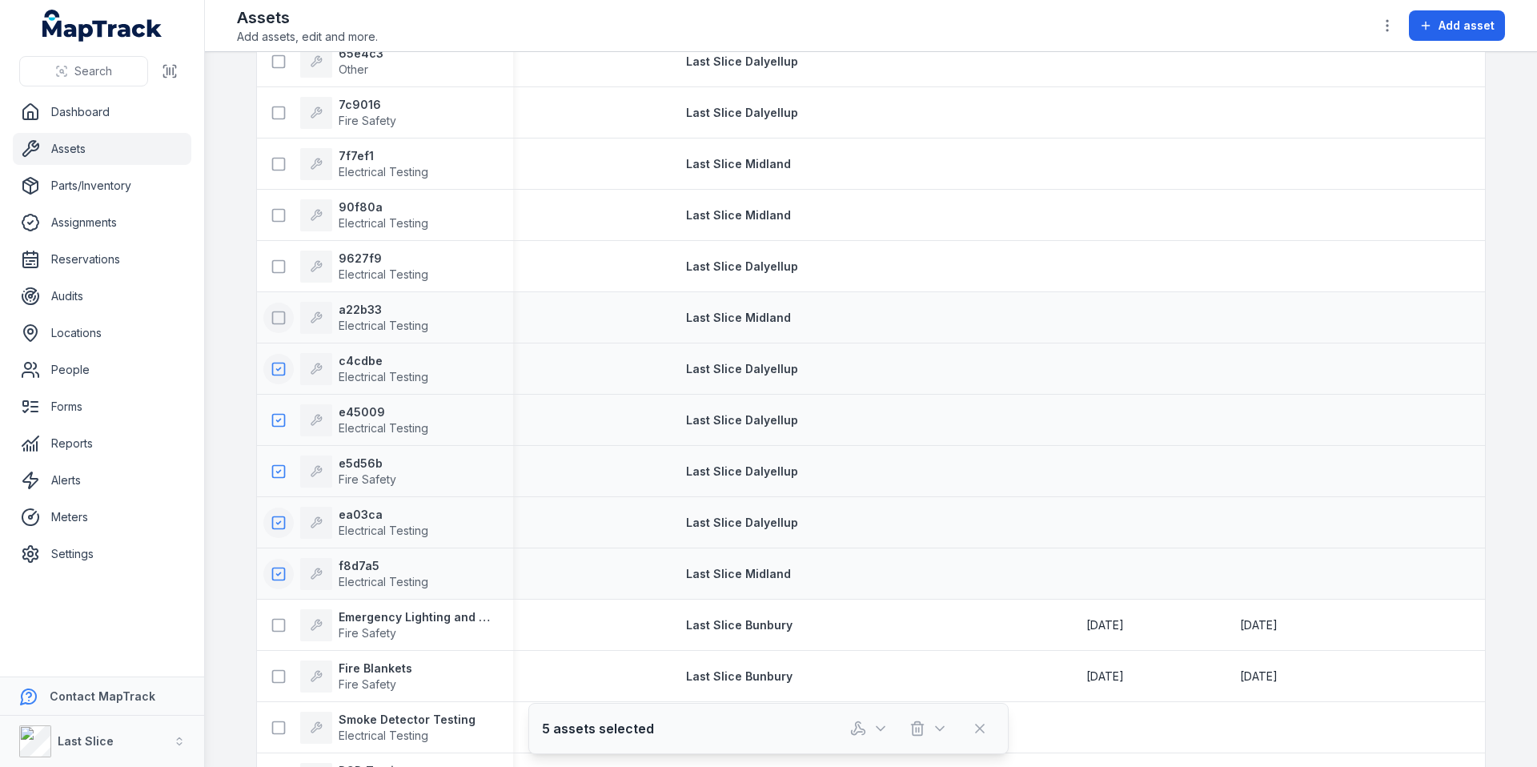
click at [275, 307] on button at bounding box center [278, 318] width 30 height 30
click at [275, 261] on icon at bounding box center [279, 267] width 16 height 16
click at [275, 204] on button at bounding box center [278, 215] width 30 height 30
click at [275, 175] on button at bounding box center [278, 164] width 30 height 30
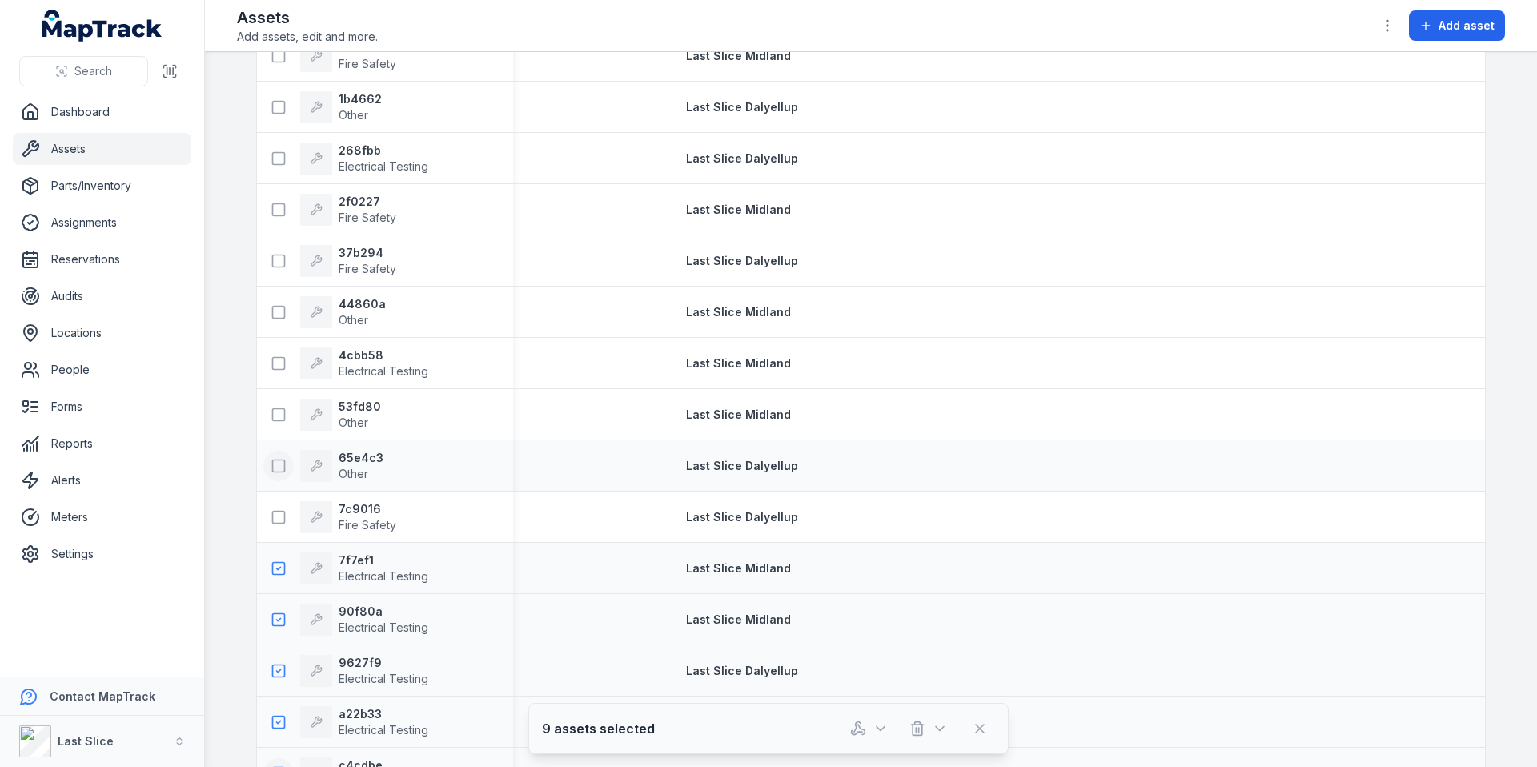
click at [273, 466] on rect at bounding box center [279, 465] width 12 height 12
click at [271, 516] on icon at bounding box center [279, 517] width 16 height 16
click at [271, 415] on icon at bounding box center [279, 415] width 16 height 16
click at [275, 366] on icon at bounding box center [279, 363] width 16 height 16
click at [268, 296] on div "44860a Other" at bounding box center [324, 312] width 122 height 32
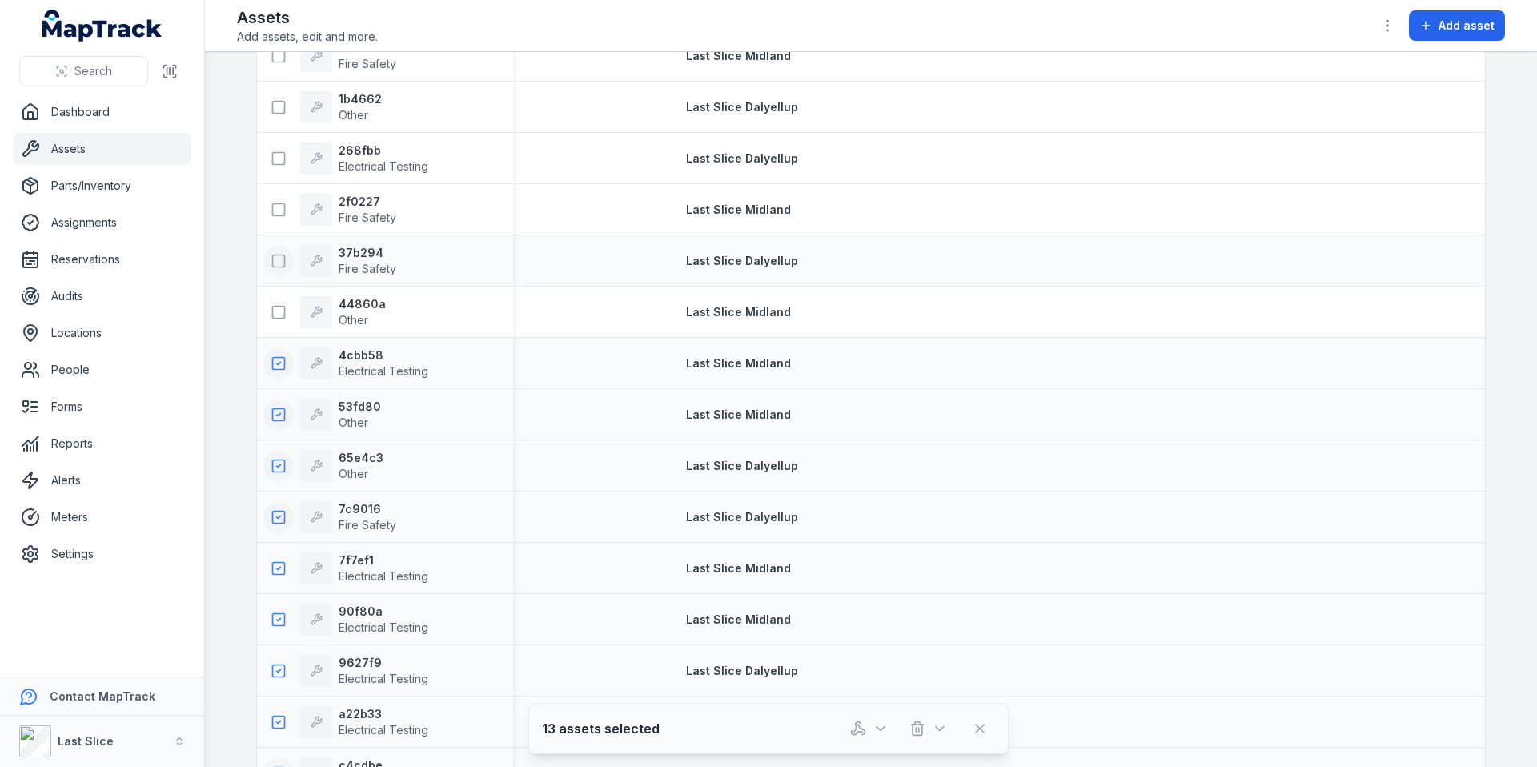
click at [272, 263] on icon at bounding box center [279, 261] width 16 height 16
click at [271, 306] on icon at bounding box center [279, 312] width 16 height 16
drag, startPoint x: 273, startPoint y: 223, endPoint x: 264, endPoint y: 175, distance: 48.0
click at [273, 222] on button at bounding box center [278, 210] width 30 height 30
click at [273, 164] on rect at bounding box center [279, 158] width 12 height 12
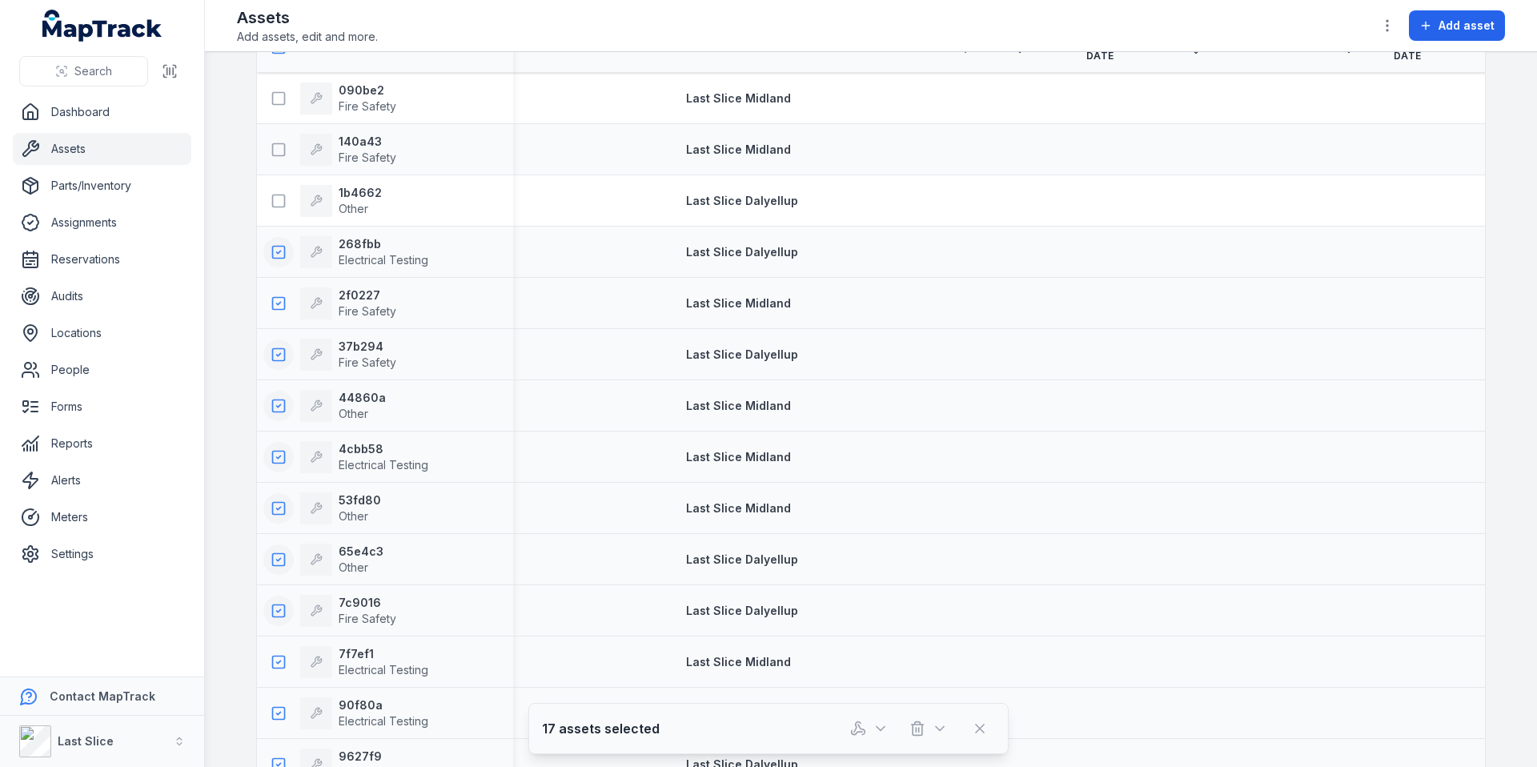
scroll to position [0, 0]
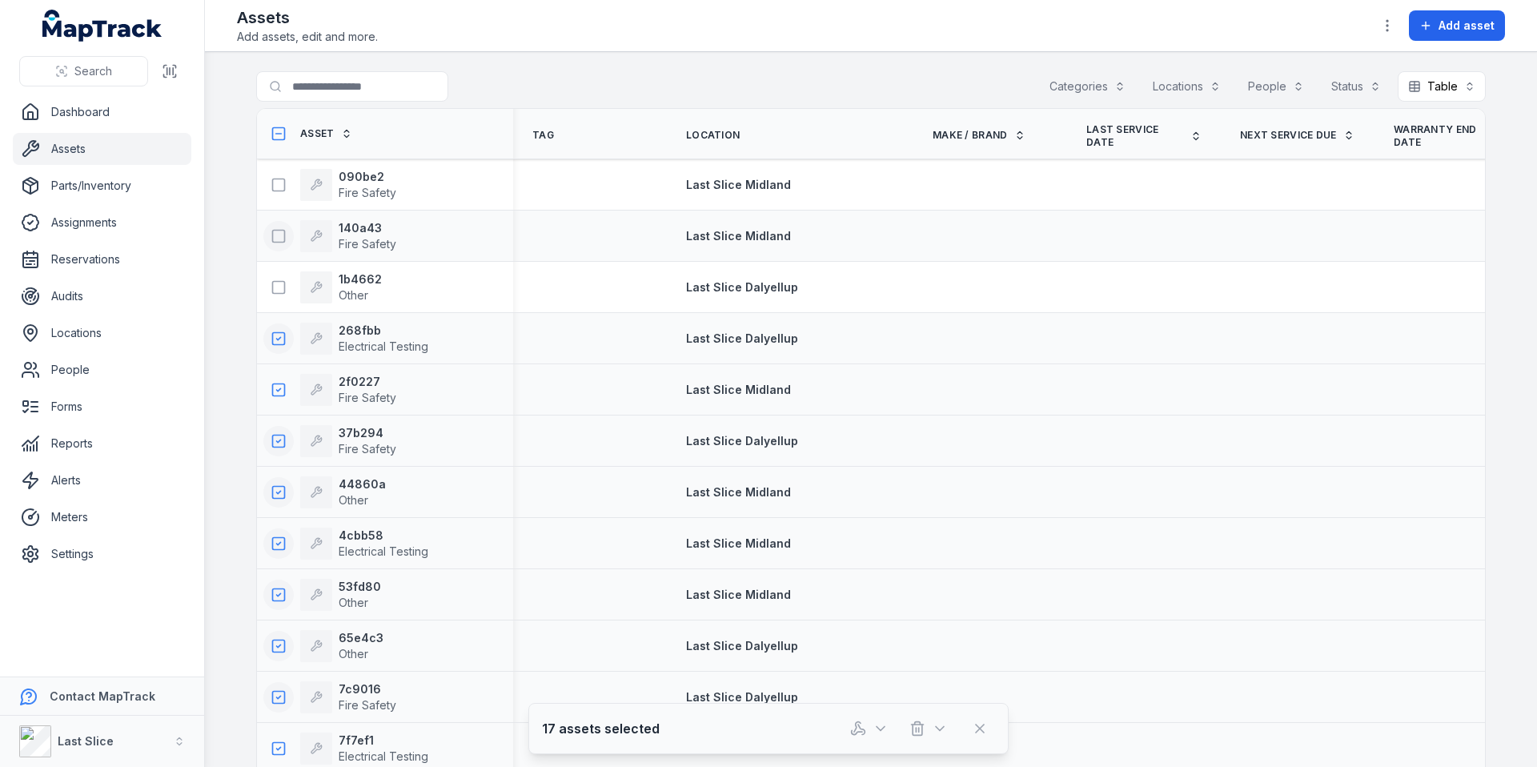
drag, startPoint x: 271, startPoint y: 286, endPoint x: 270, endPoint y: 231, distance: 55.3
click at [271, 285] on icon at bounding box center [279, 287] width 16 height 16
click at [271, 231] on icon at bounding box center [279, 236] width 16 height 16
click at [281, 173] on button at bounding box center [278, 185] width 30 height 30
click at [926, 721] on button "button" at bounding box center [928, 728] width 53 height 30
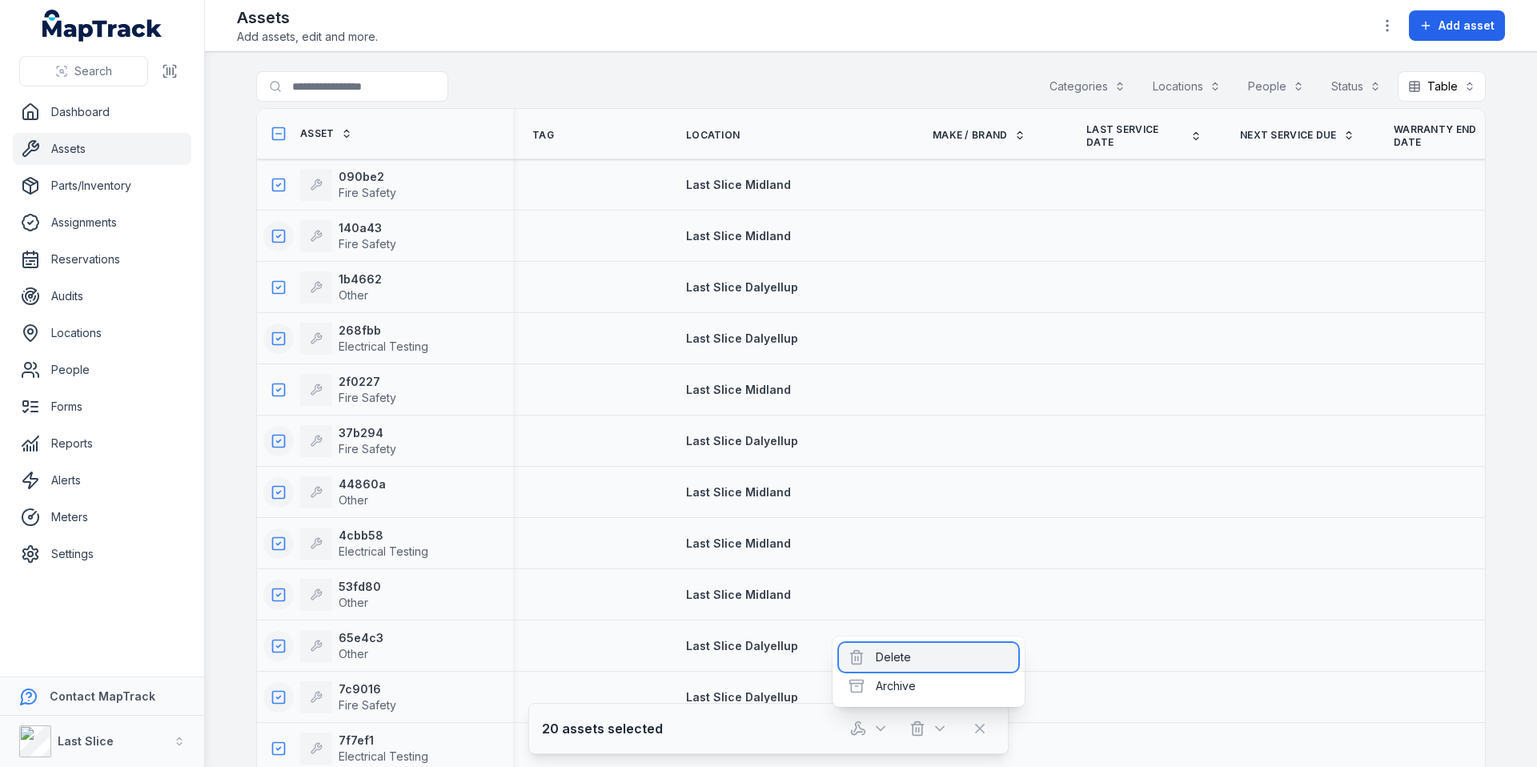
click at [919, 651] on div "Delete" at bounding box center [928, 657] width 179 height 29
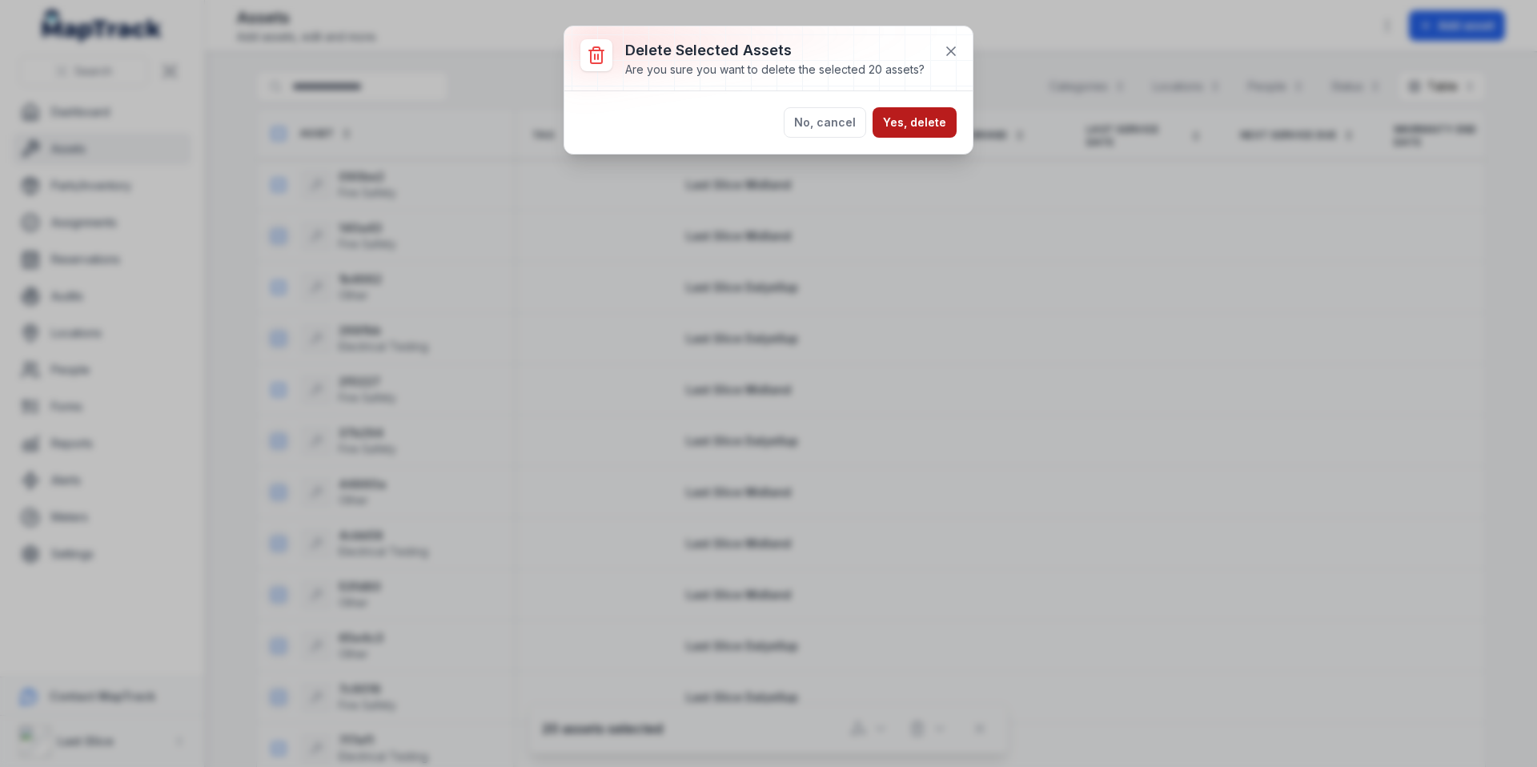
click at [919, 126] on button "Yes, delete" at bounding box center [915, 122] width 84 height 30
